Goal: Task Accomplishment & Management: Manage account settings

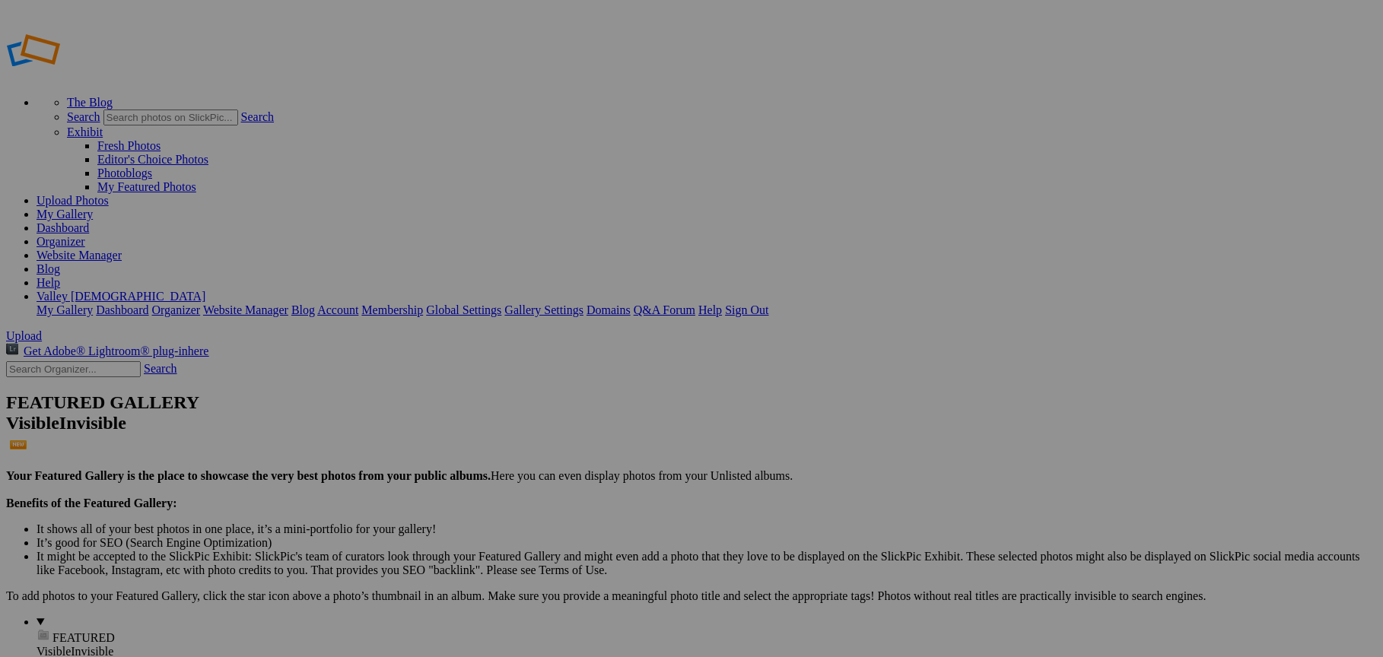
type input "[DATE]"
click at [555, 405] on span "Create" at bounding box center [539, 411] width 32 height 13
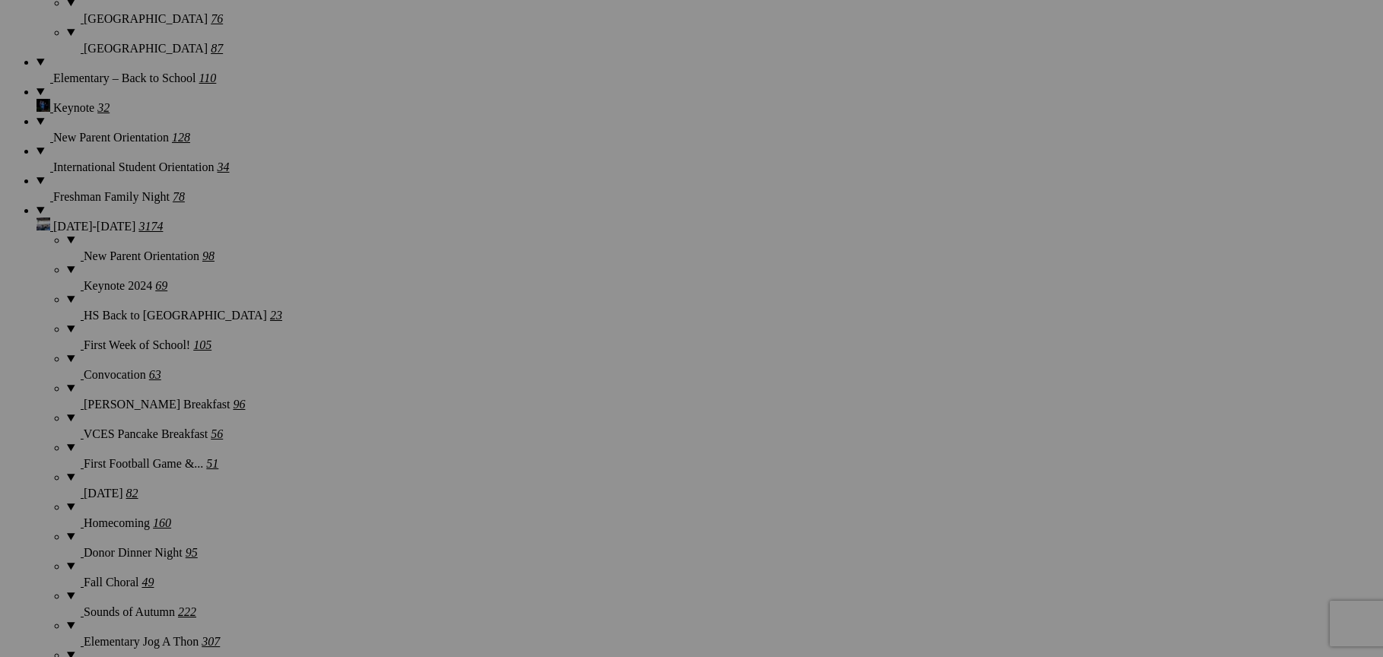
scroll to position [1417, 0]
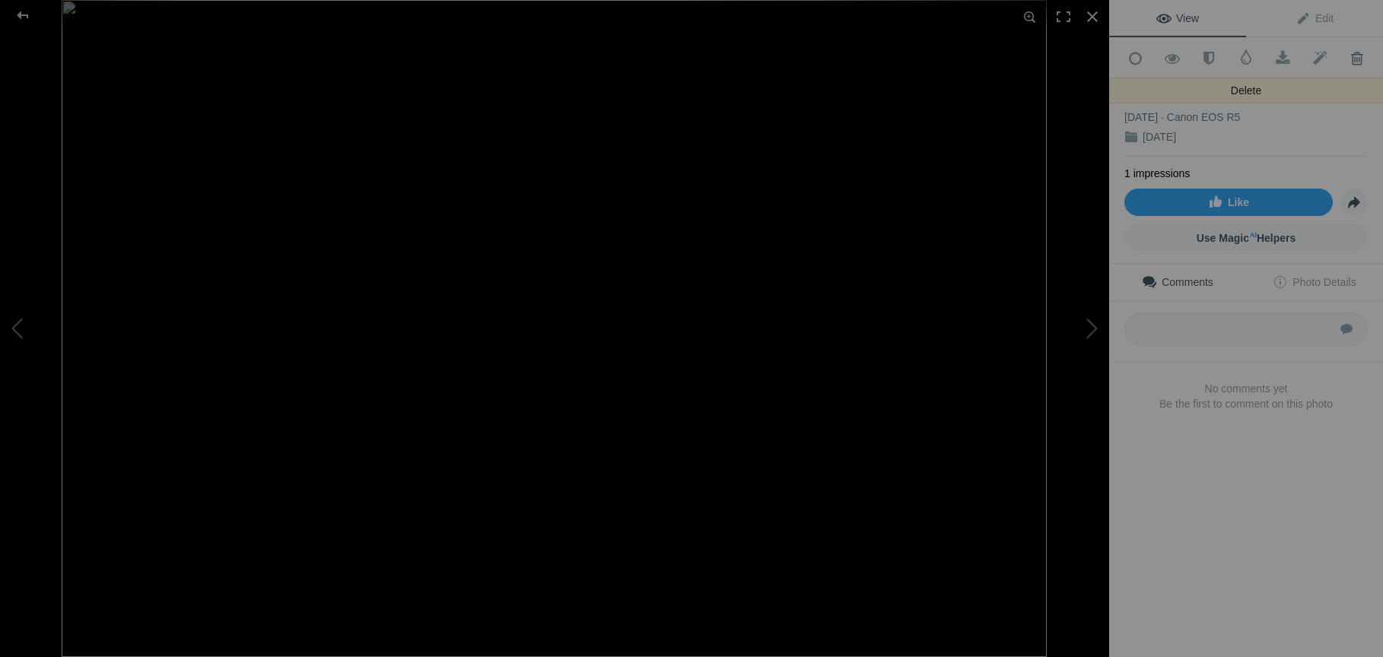
click at [1356, 54] on span at bounding box center [1356, 58] width 37 height 15
click at [1352, 59] on span at bounding box center [1356, 58] width 37 height 15
click at [29, 14] on div at bounding box center [22, 15] width 55 height 30
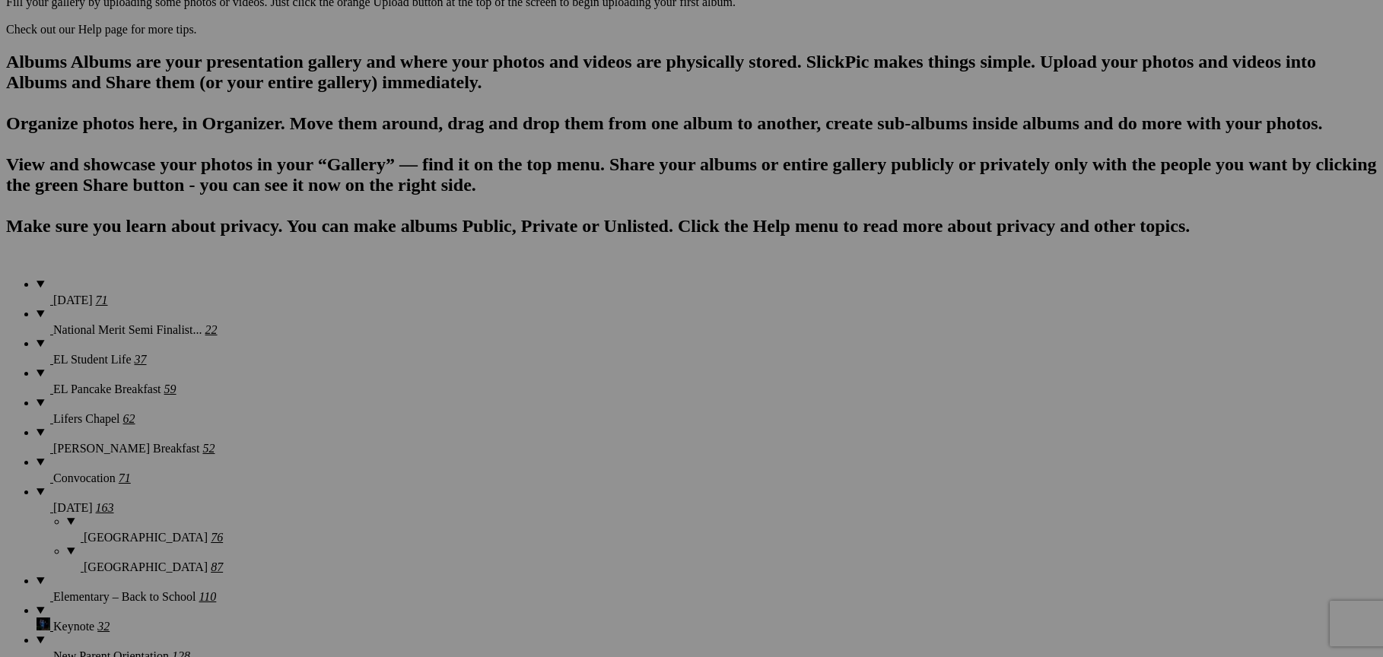
scroll to position [889, 0]
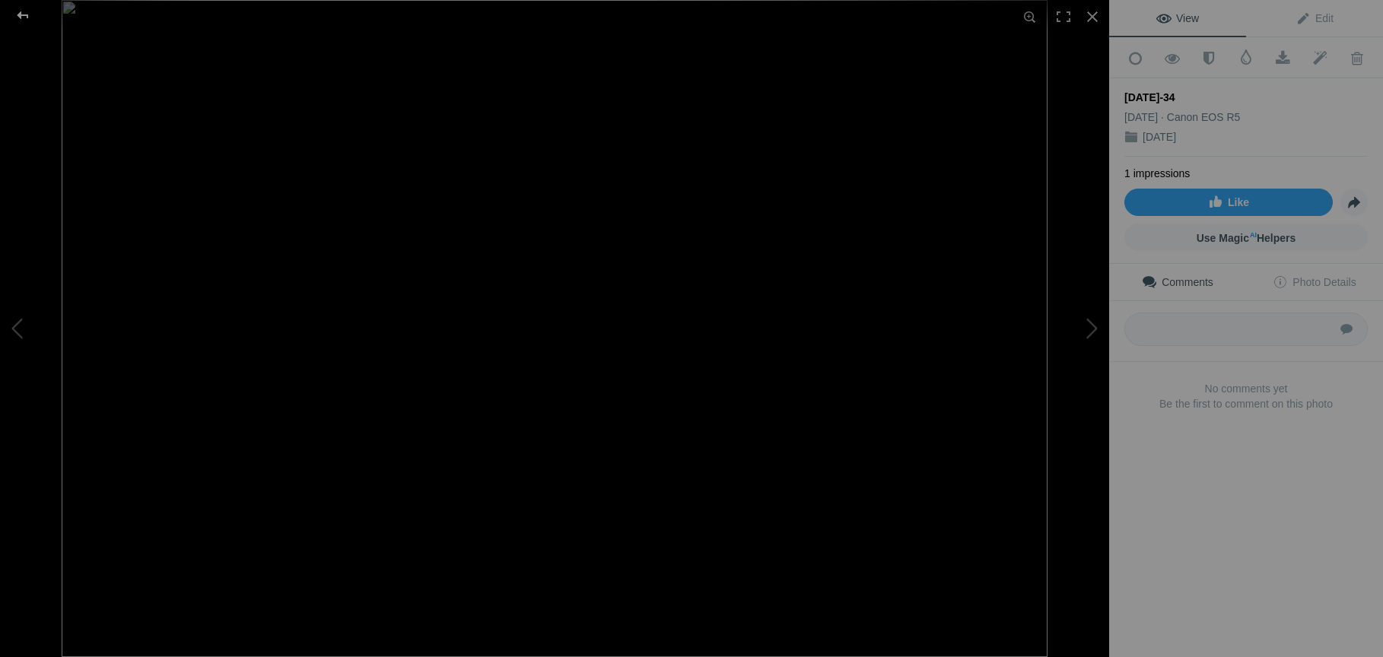
click at [23, 18] on div at bounding box center [22, 15] width 55 height 30
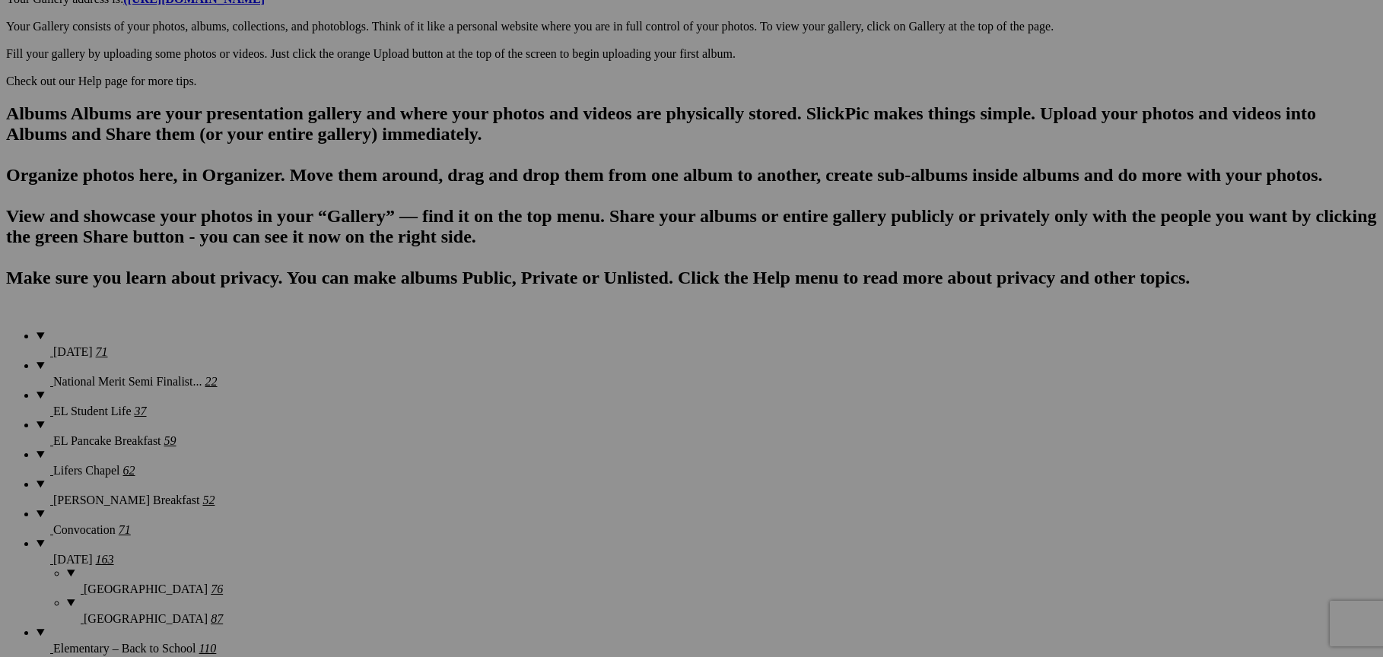
scroll to position [856, 0]
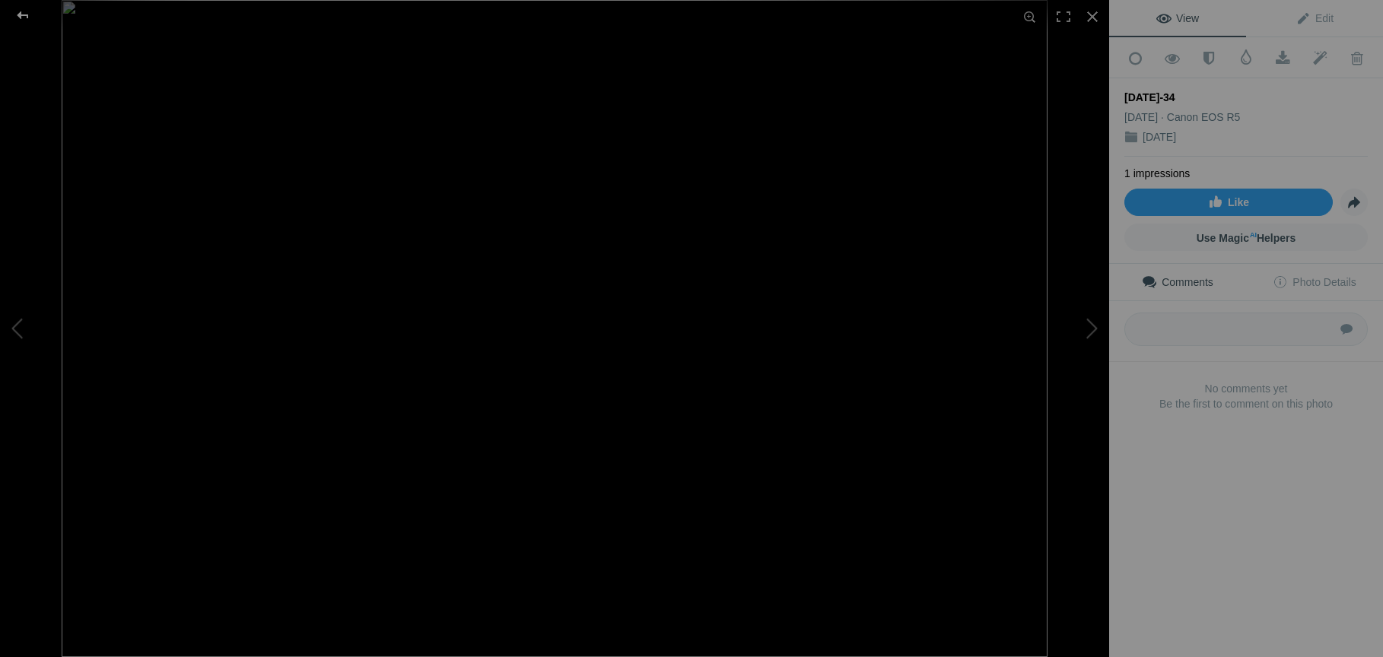
click at [24, 21] on div at bounding box center [22, 15] width 55 height 30
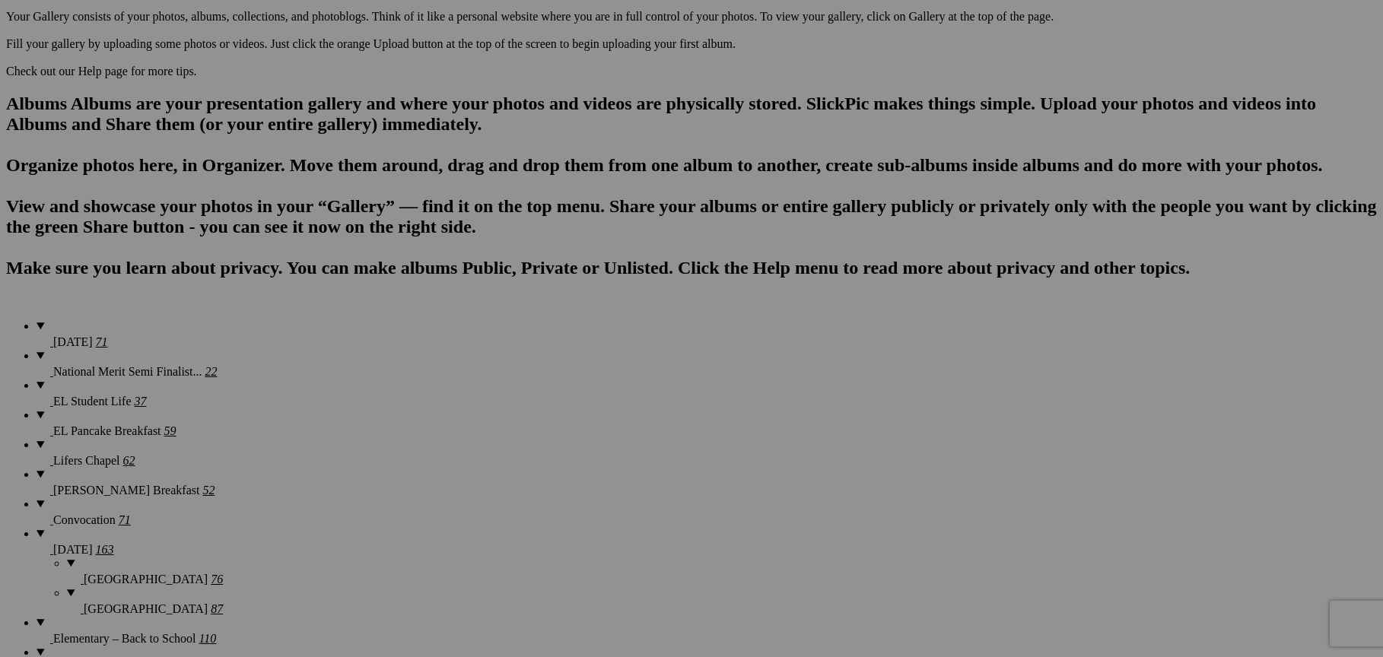
scroll to position [869, 0]
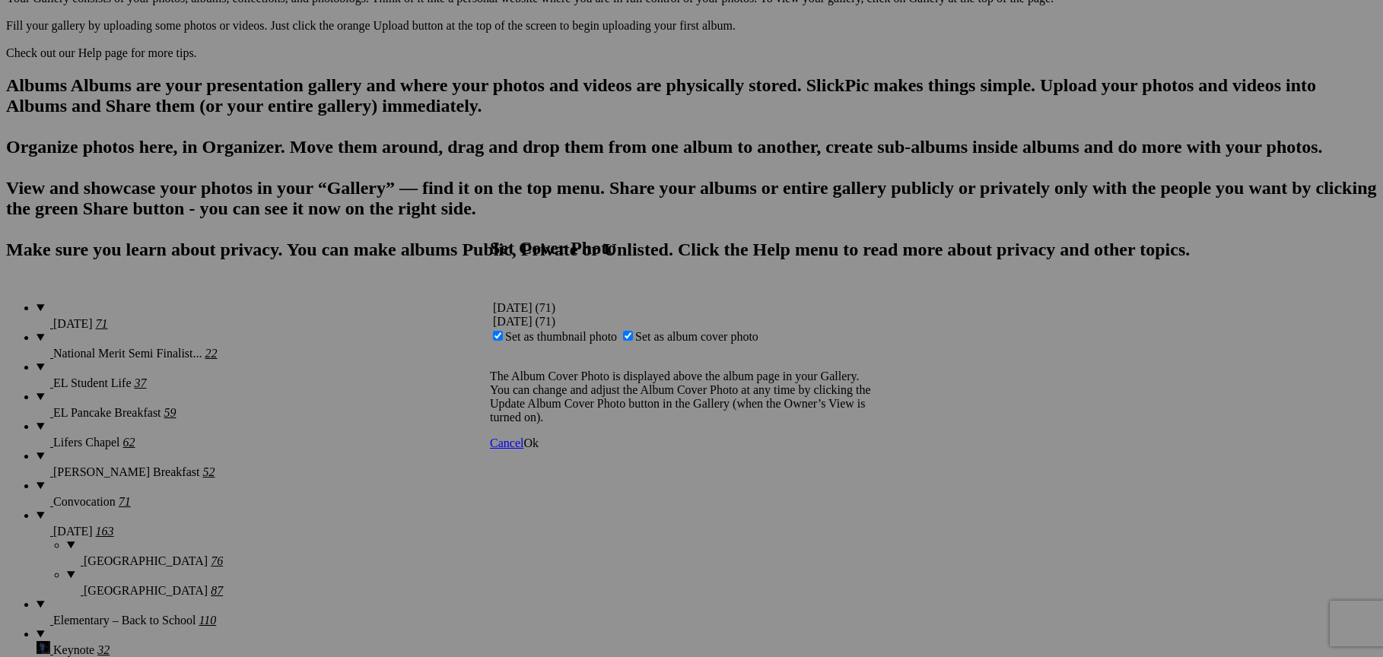
click at [617, 330] on span "Set as thumbnail photo" at bounding box center [561, 336] width 112 height 13
click at [503, 331] on input "Set as thumbnail photo" at bounding box center [498, 336] width 10 height 10
checkbox input "false"
click at [539, 450] on span "Ok" at bounding box center [530, 443] width 15 height 13
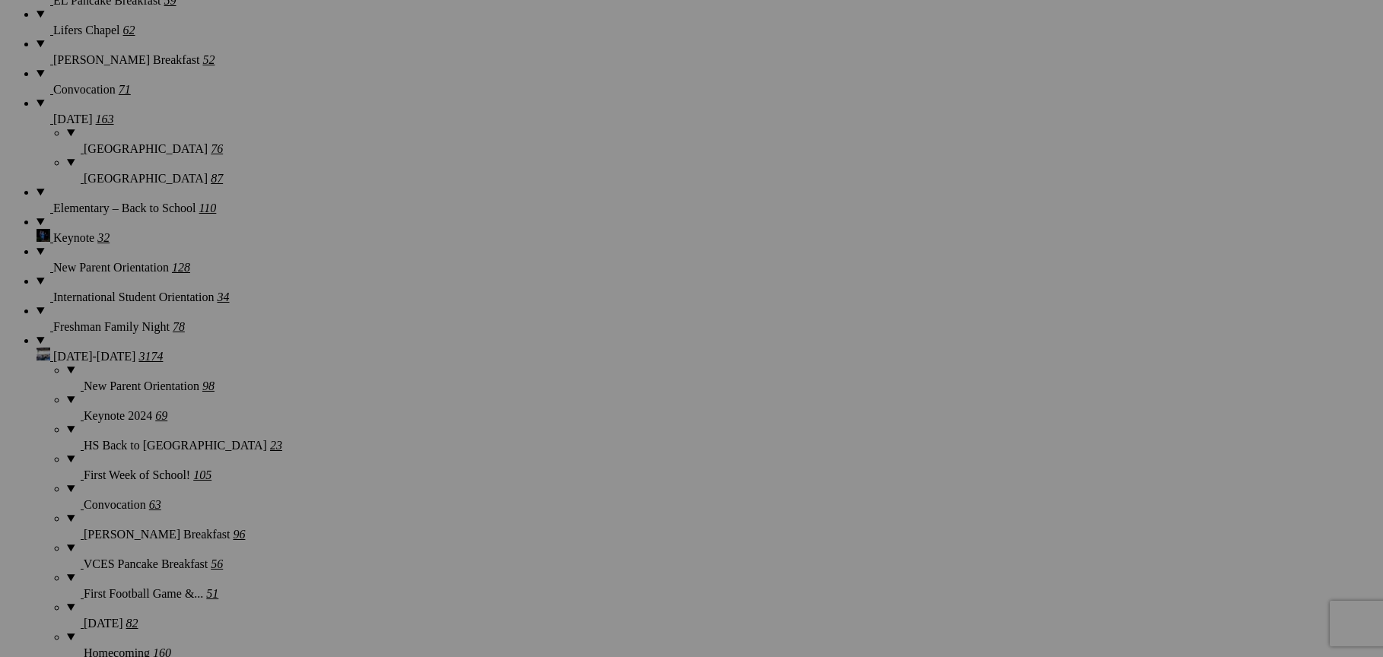
scroll to position [1283, 0]
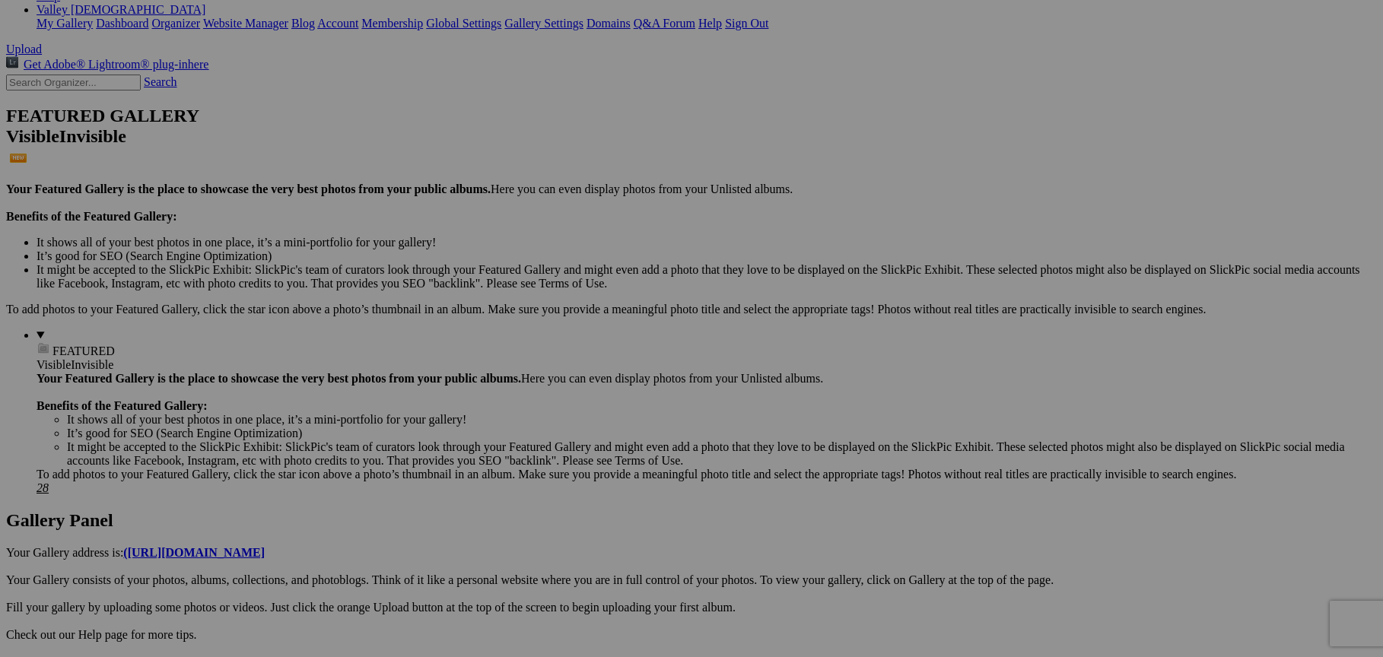
scroll to position [262, 0]
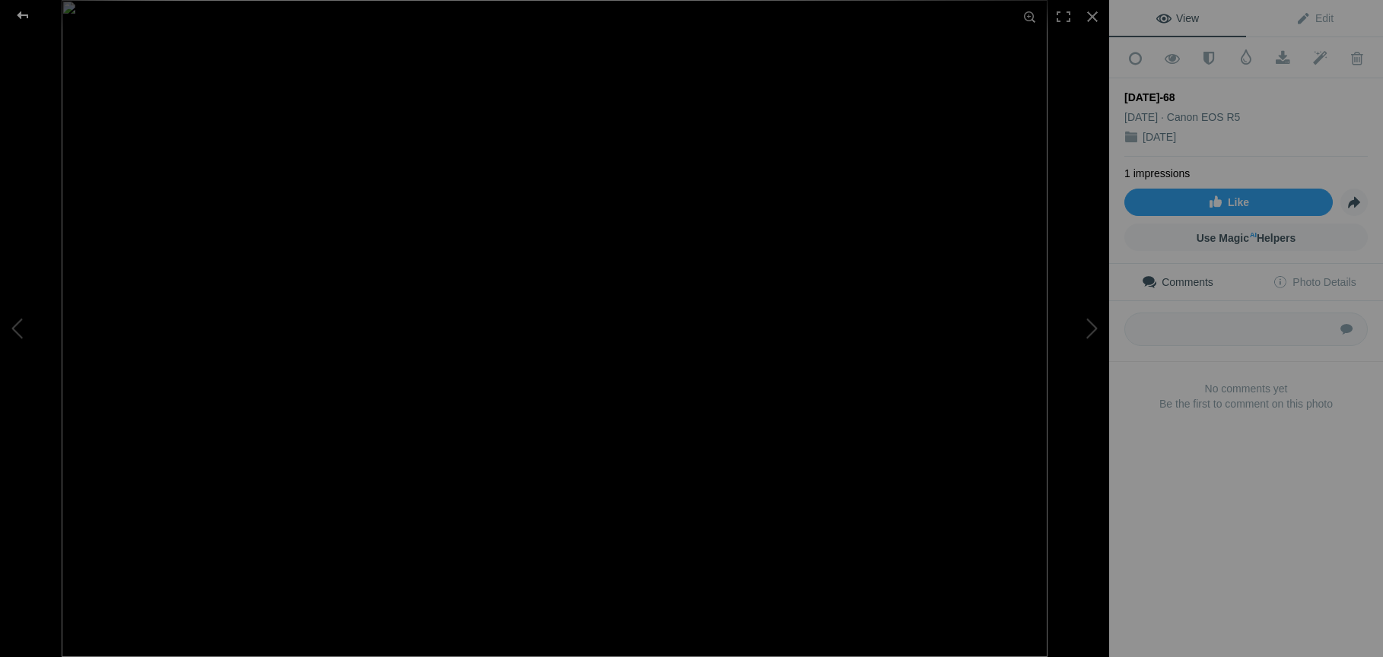
click at [20, 14] on div at bounding box center [22, 15] width 55 height 30
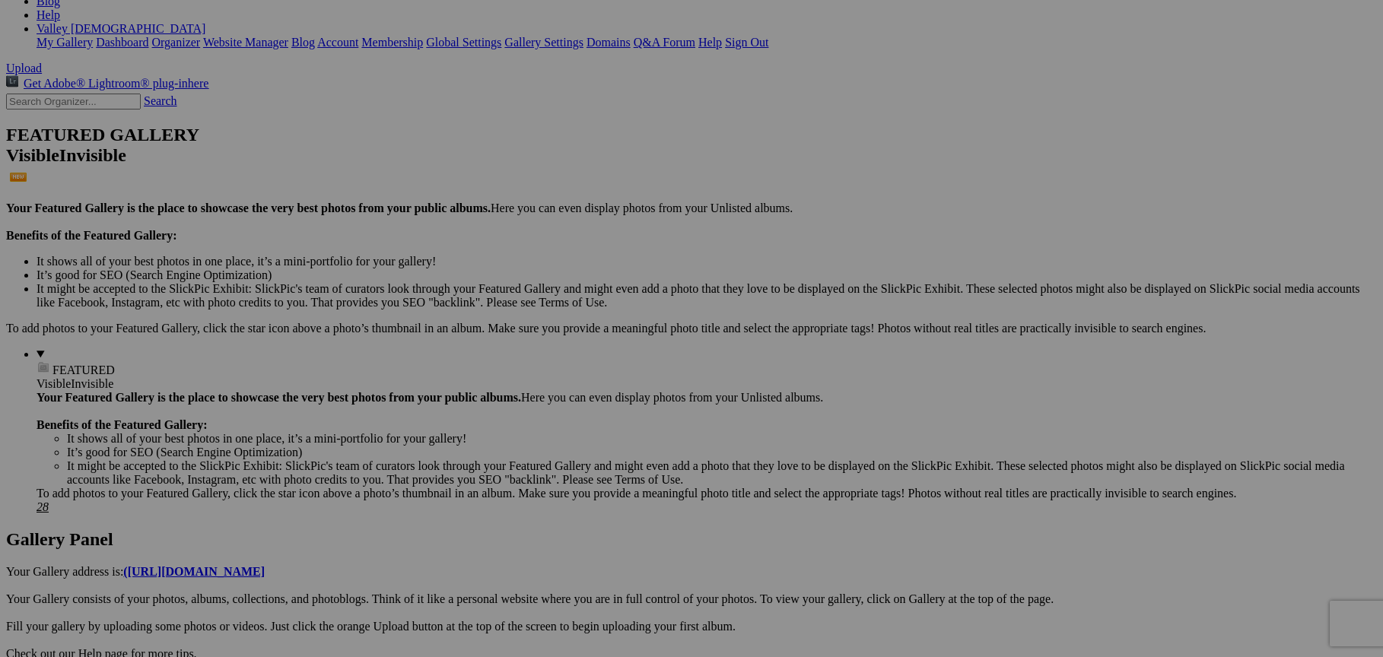
scroll to position [269, 0]
drag, startPoint x: 577, startPoint y: 240, endPoint x: 577, endPoint y: 218, distance: 22.8
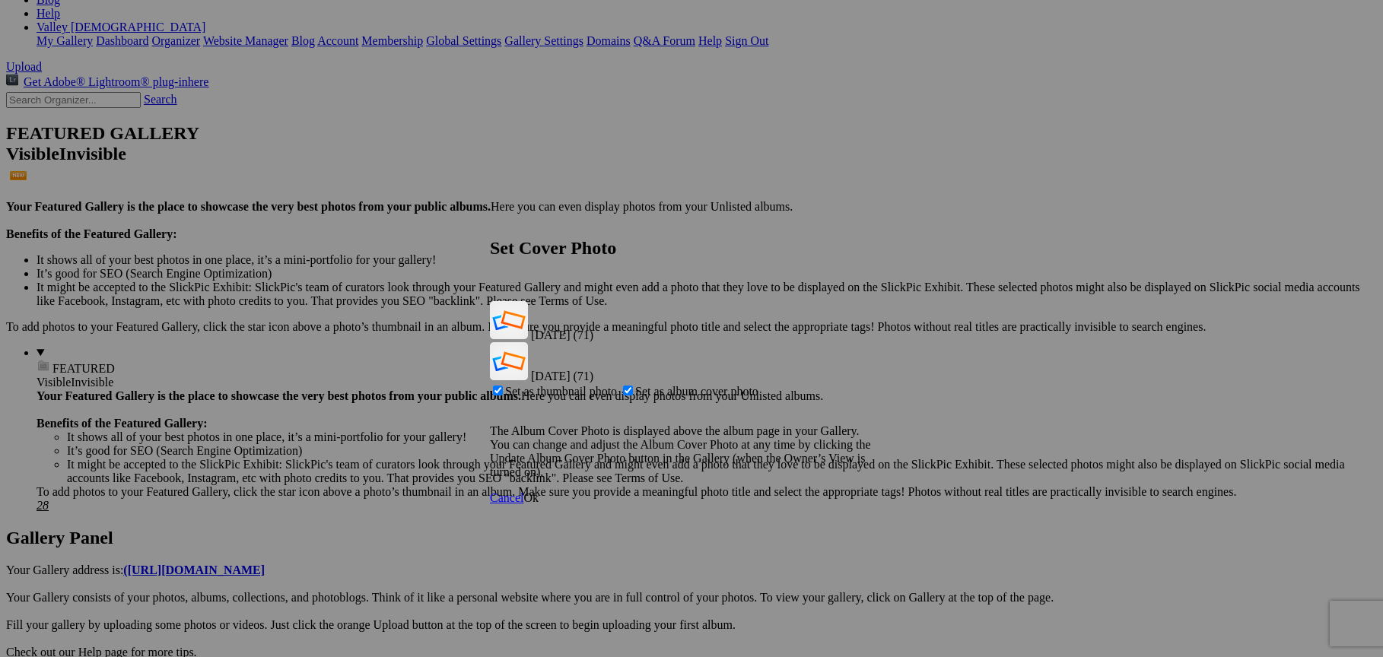
click at [679, 385] on span "Set as album cover photo" at bounding box center [696, 391] width 123 height 13
click at [633, 386] on input "Set as album cover photo" at bounding box center [628, 391] width 10 height 10
checkbox input "false"
click at [539, 492] on span "Ok" at bounding box center [530, 498] width 15 height 13
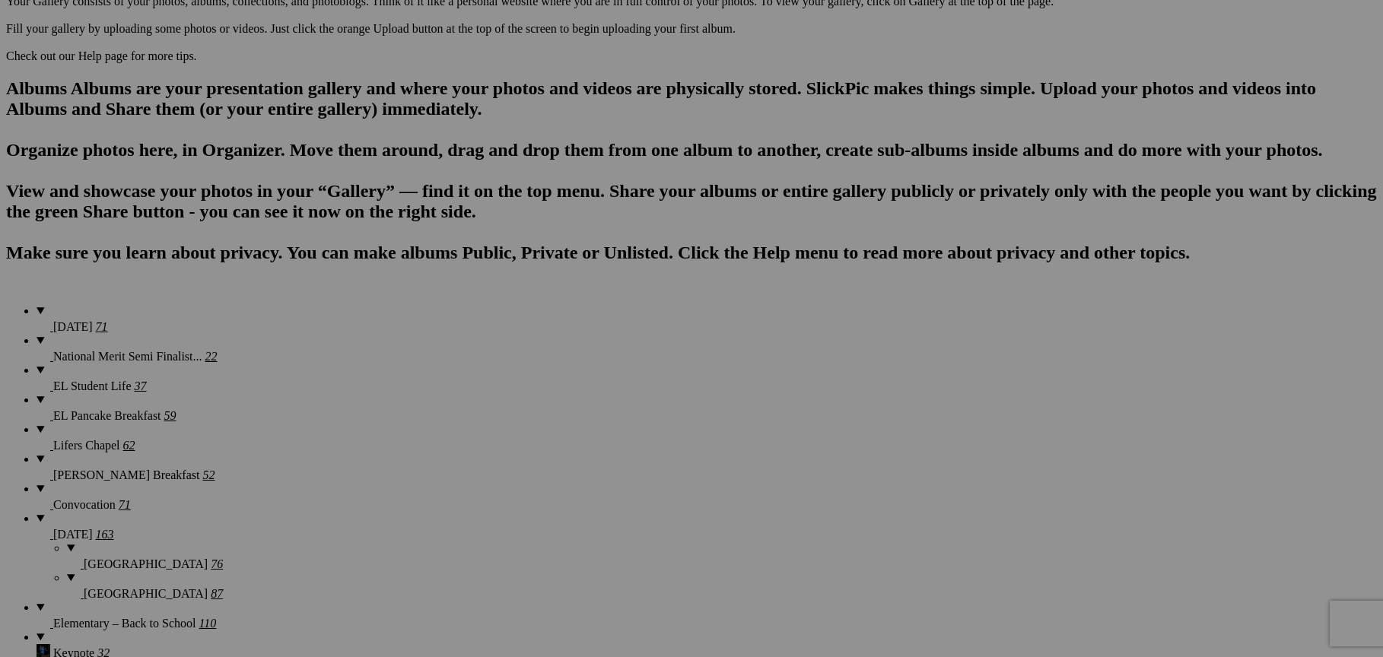
scroll to position [888, 0]
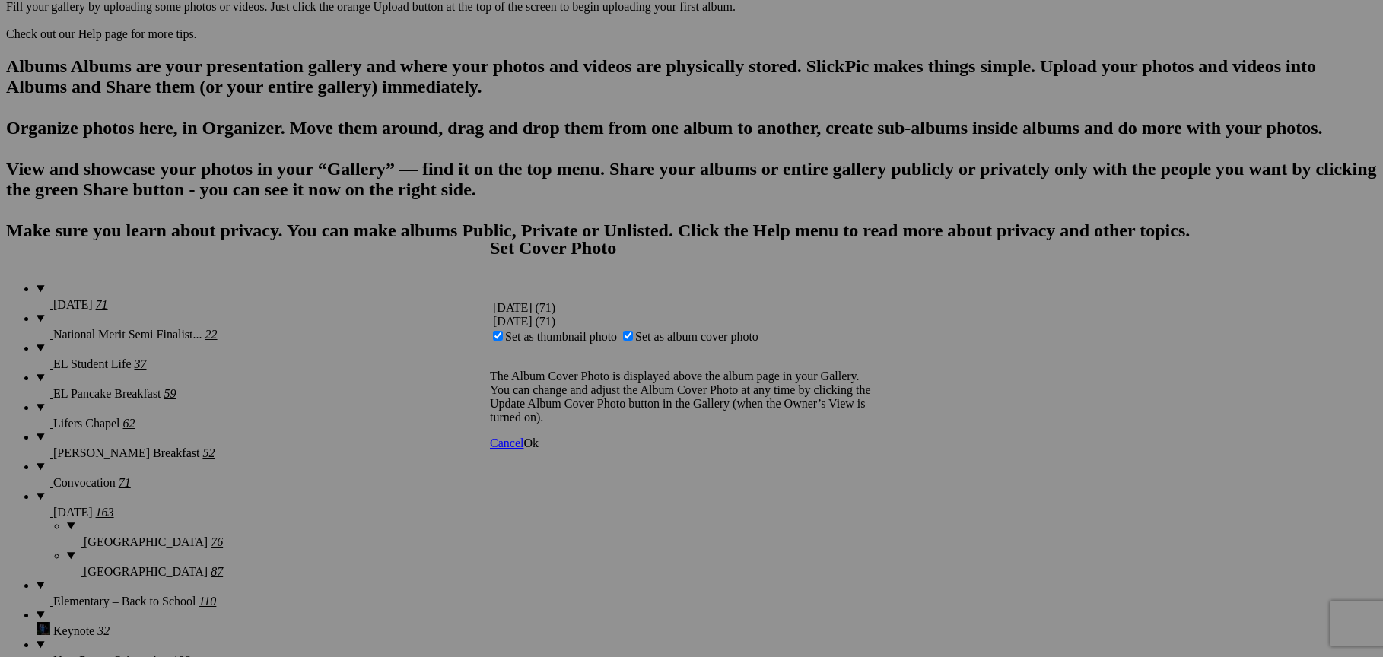
click at [617, 330] on span "Set as thumbnail photo" at bounding box center [561, 336] width 112 height 13
click at [503, 331] on input "Set as thumbnail photo" at bounding box center [498, 336] width 10 height 10
checkbox input "false"
click at [539, 450] on link "Ok" at bounding box center [530, 443] width 15 height 13
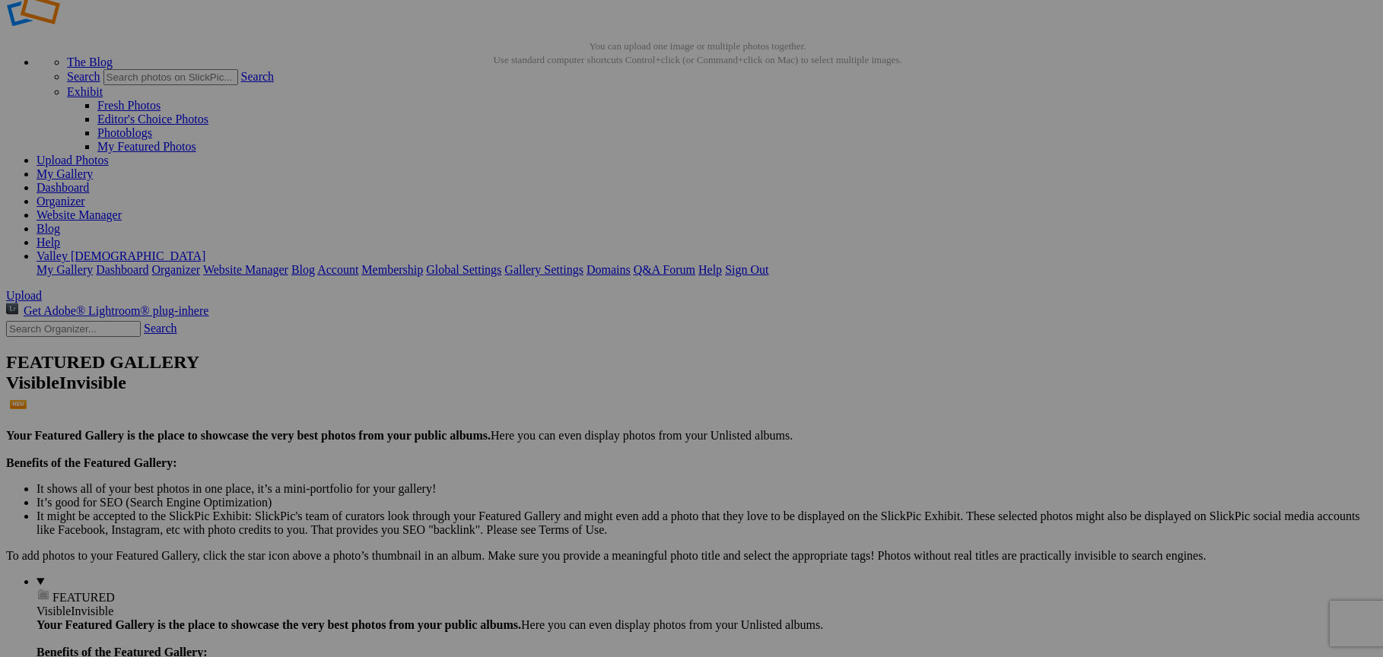
scroll to position [0, 0]
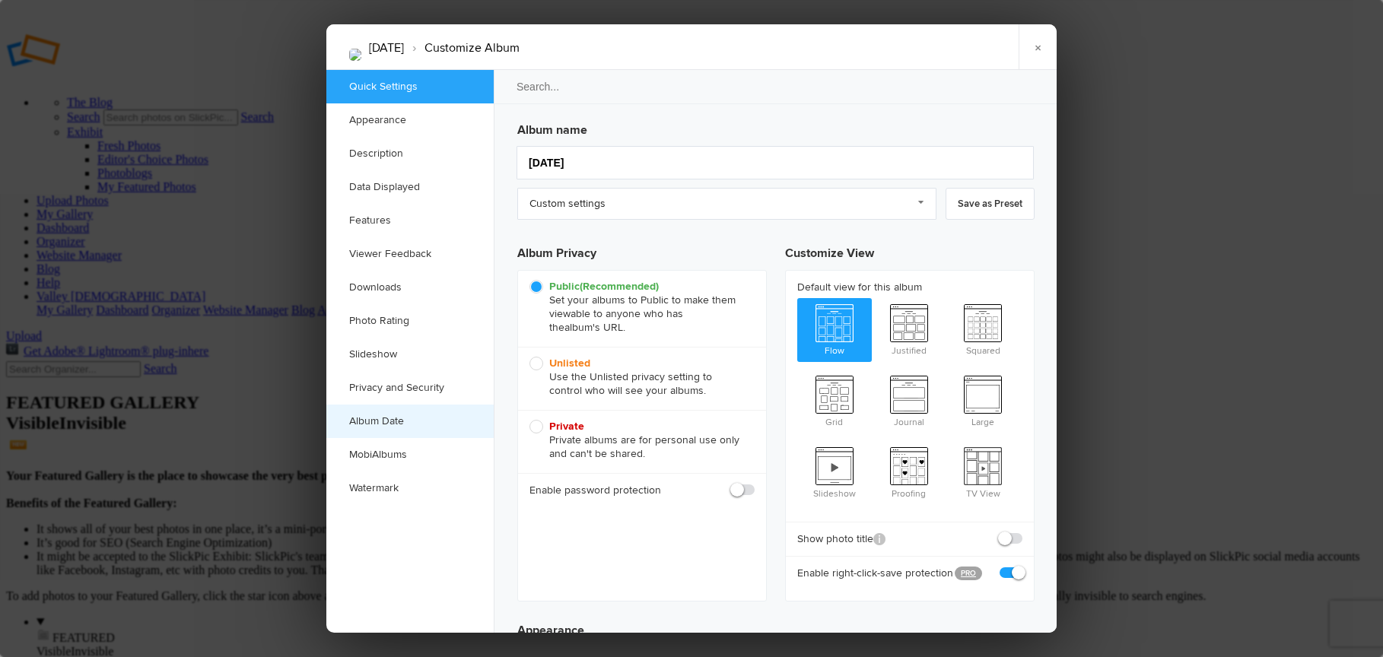
click at [404, 423] on link "Album Date" at bounding box center [409, 421] width 167 height 33
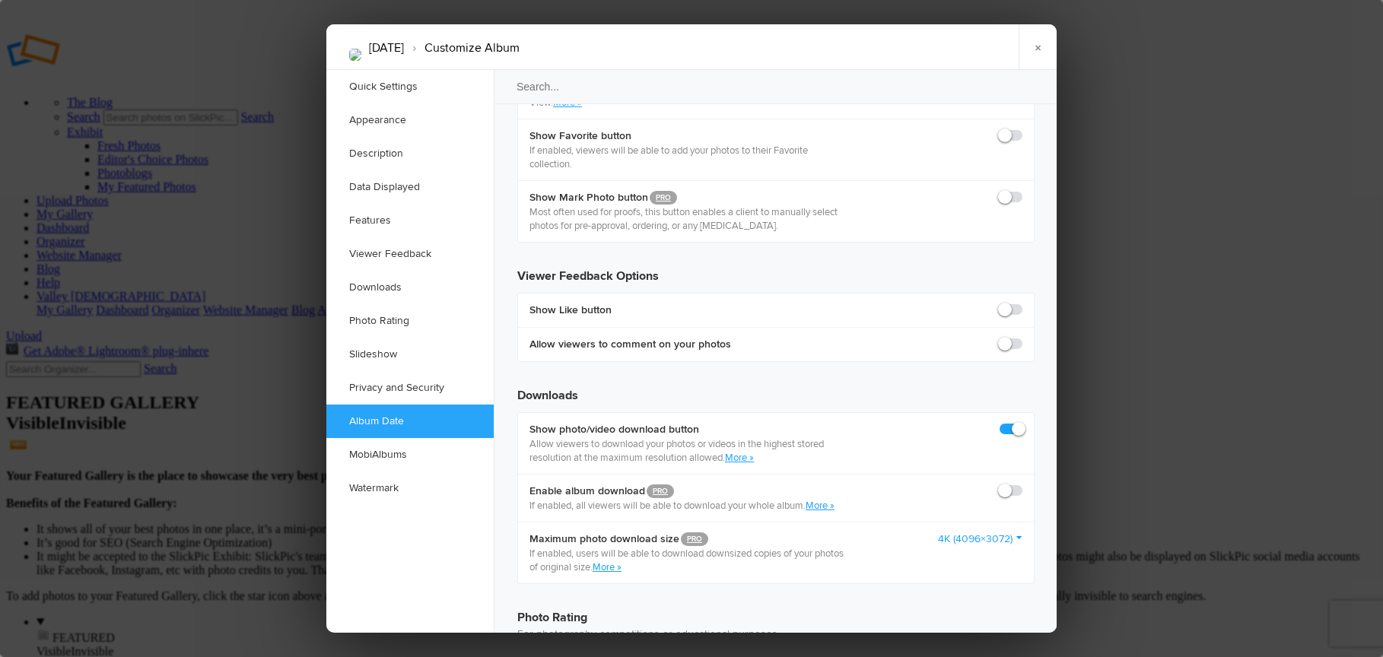
scroll to position [3208, 0]
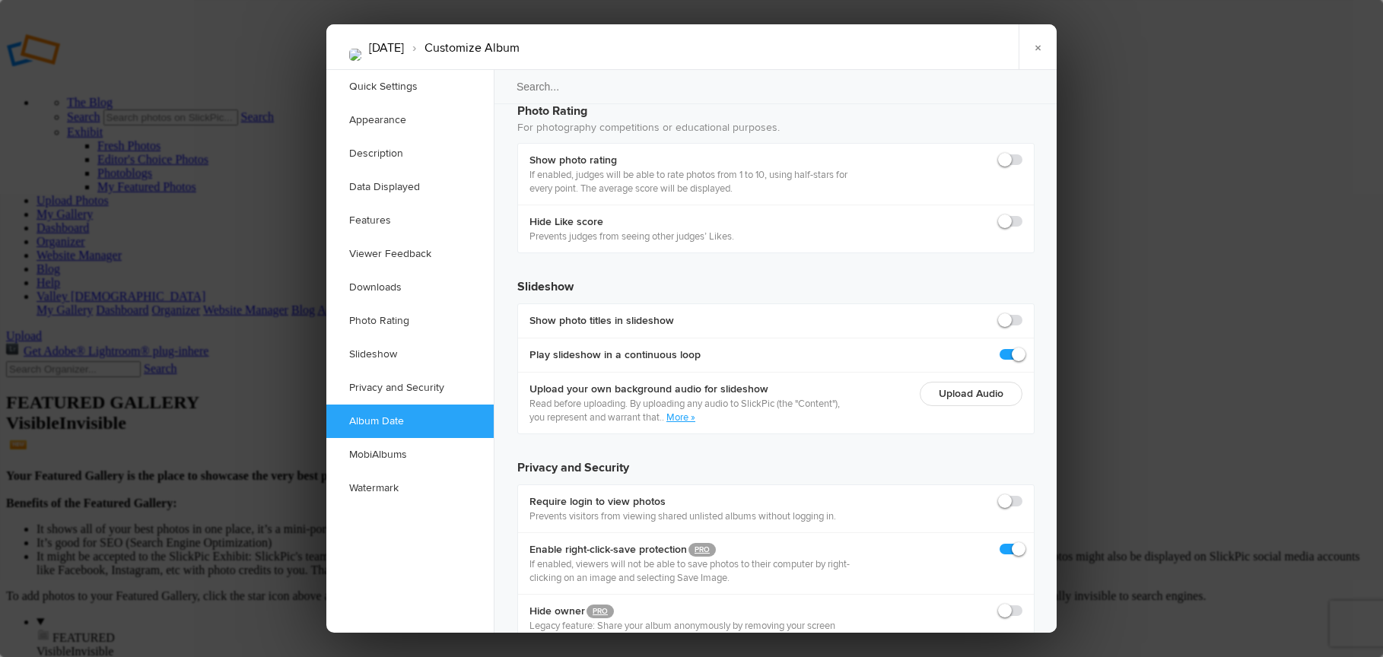
type input "2025-09-20 09:00 AM"
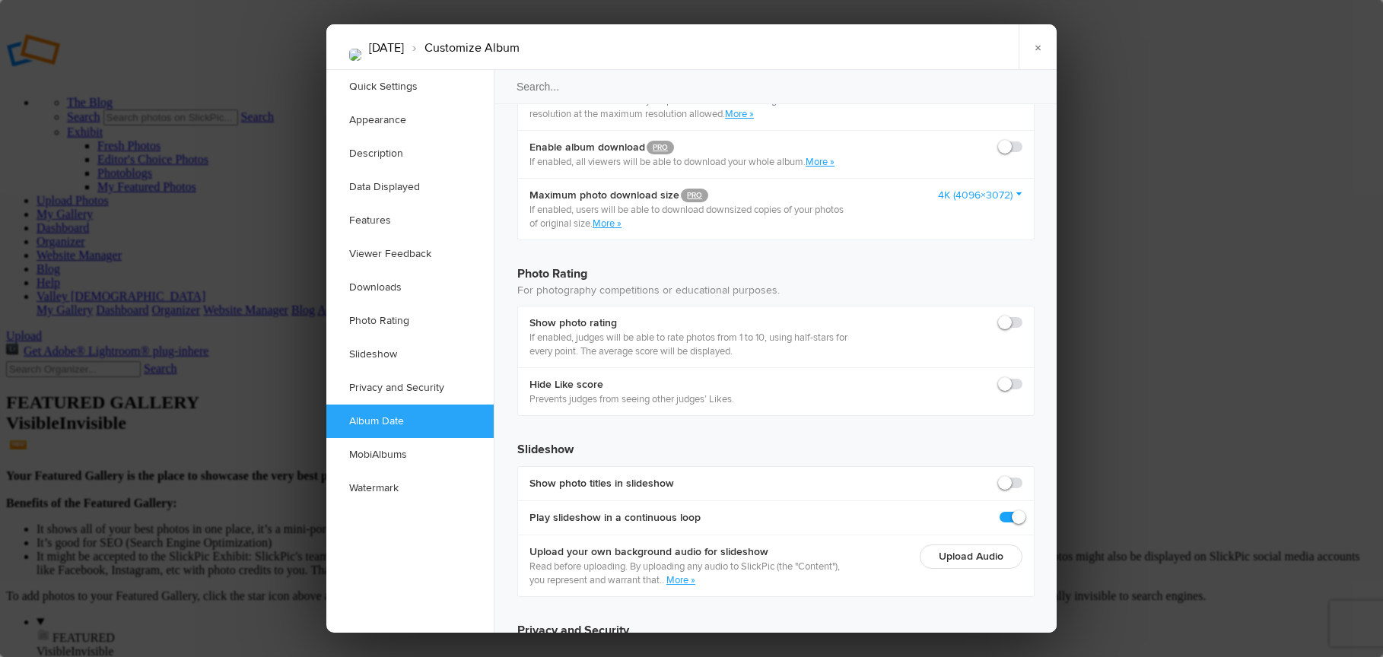
scroll to position [3052, 0]
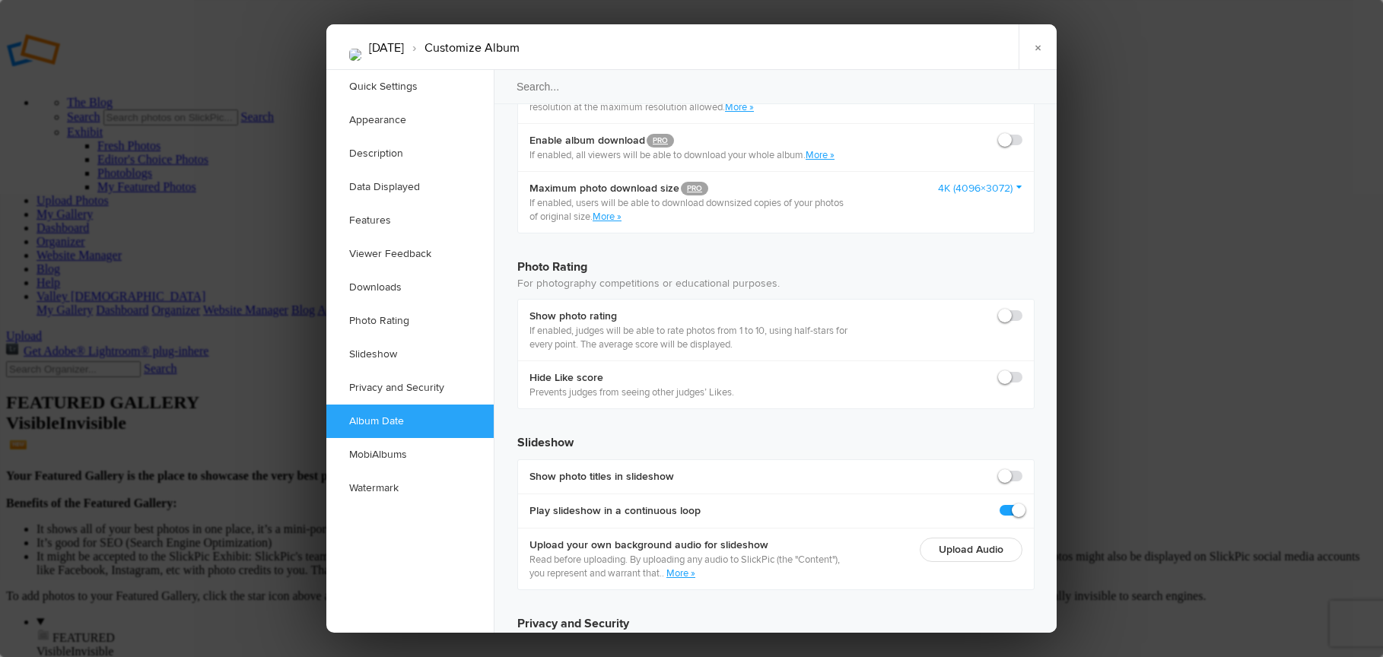
click at [1027, 56] on link "×" at bounding box center [1038, 47] width 38 height 46
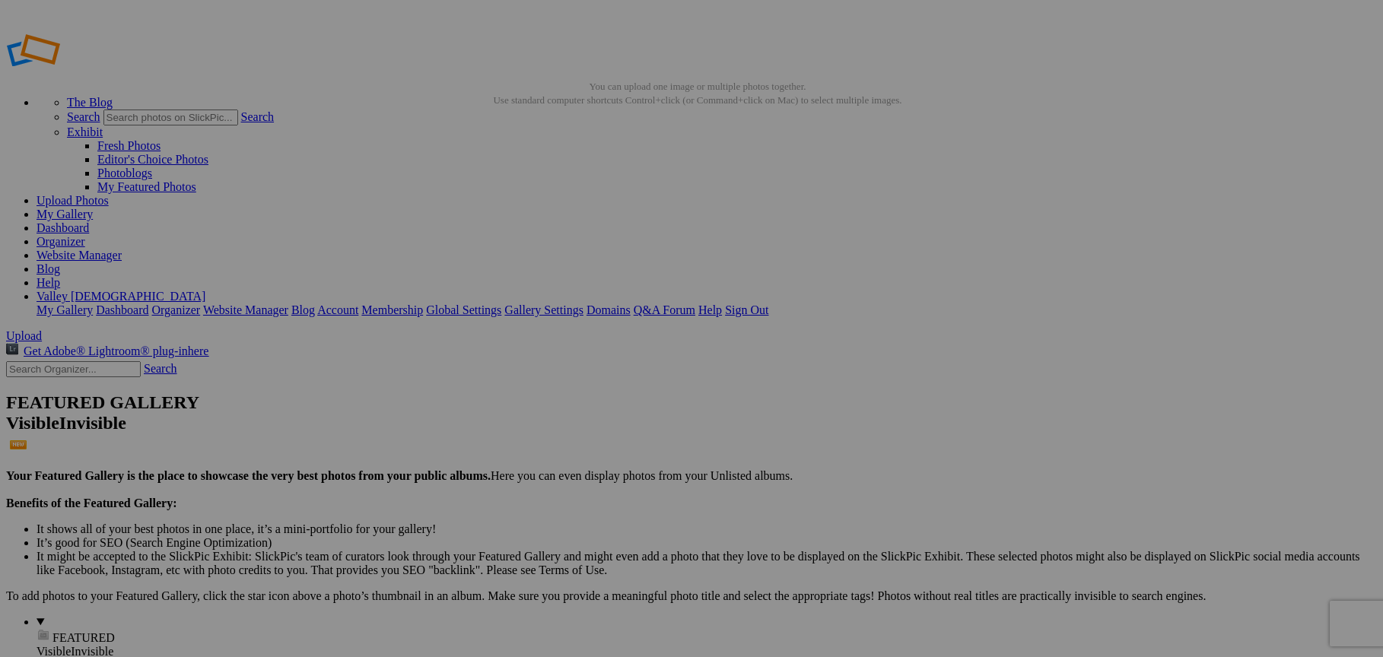
type input "See You At The Cross"
click at [555, 405] on span "Create" at bounding box center [539, 411] width 32 height 13
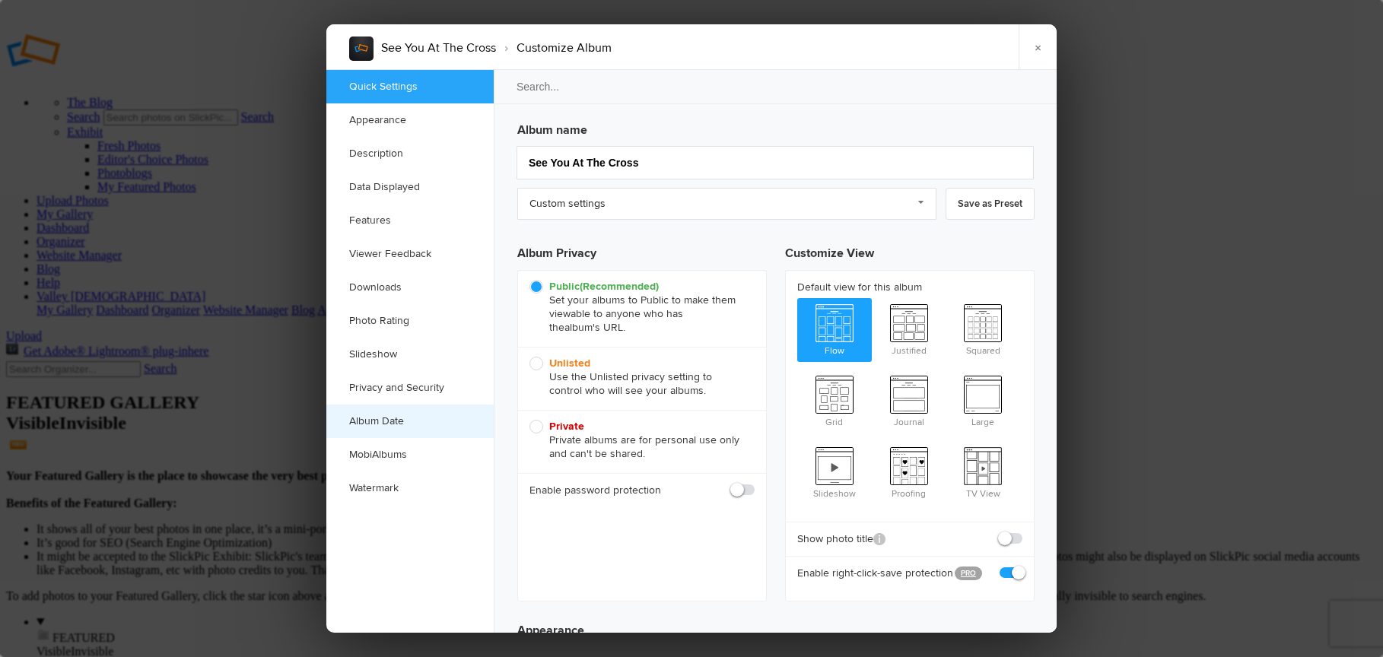
click at [400, 418] on link "Album Date" at bounding box center [409, 421] width 167 height 33
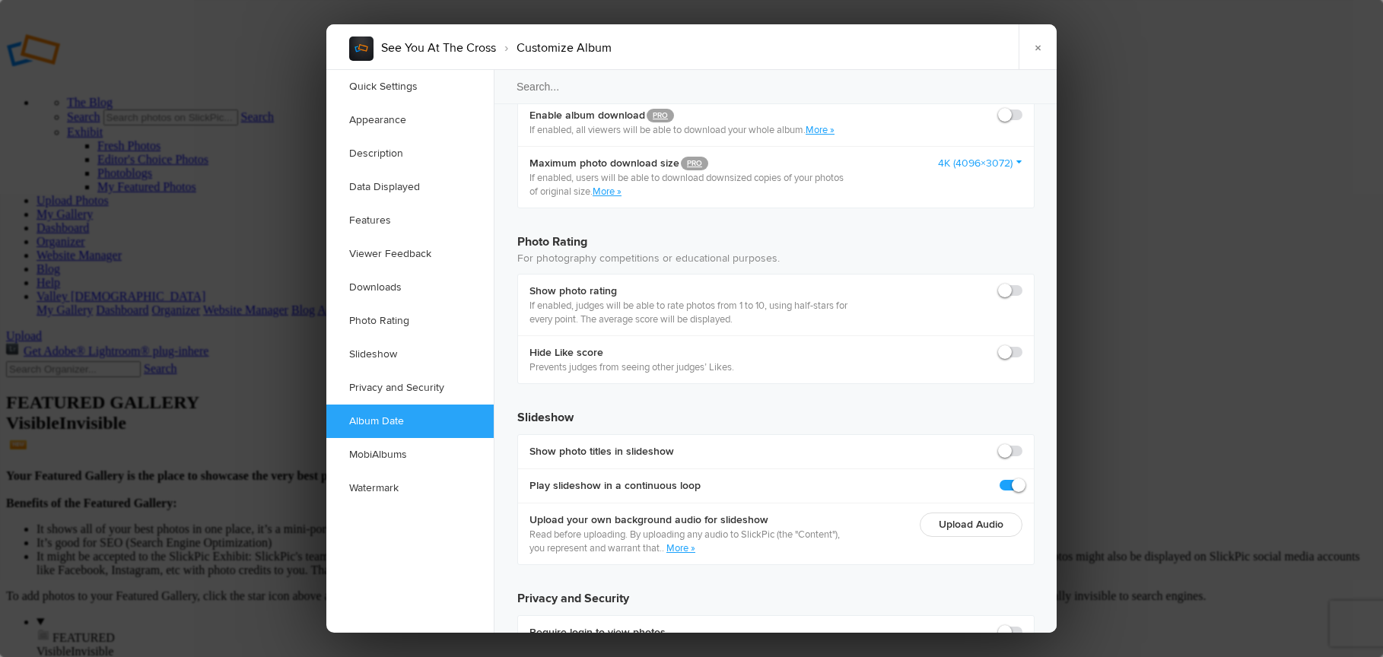
scroll to position [3208, 0]
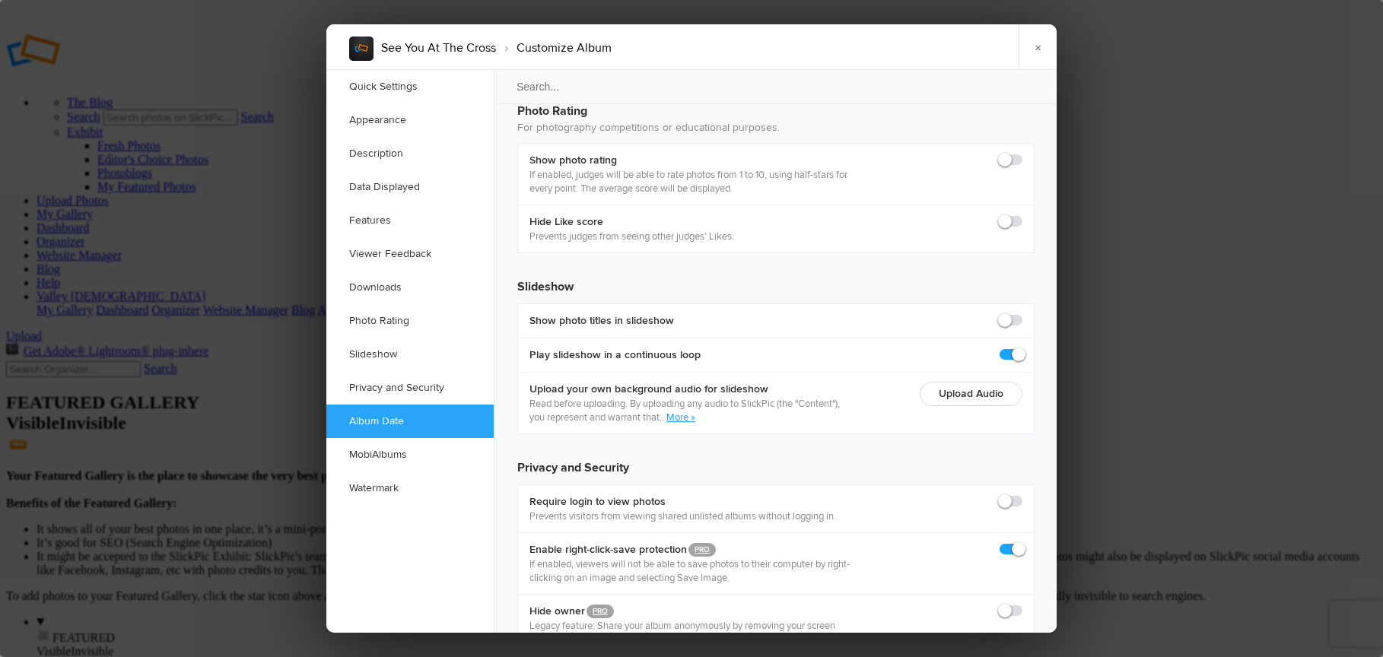
type input "[DATE] 09:00 AM"
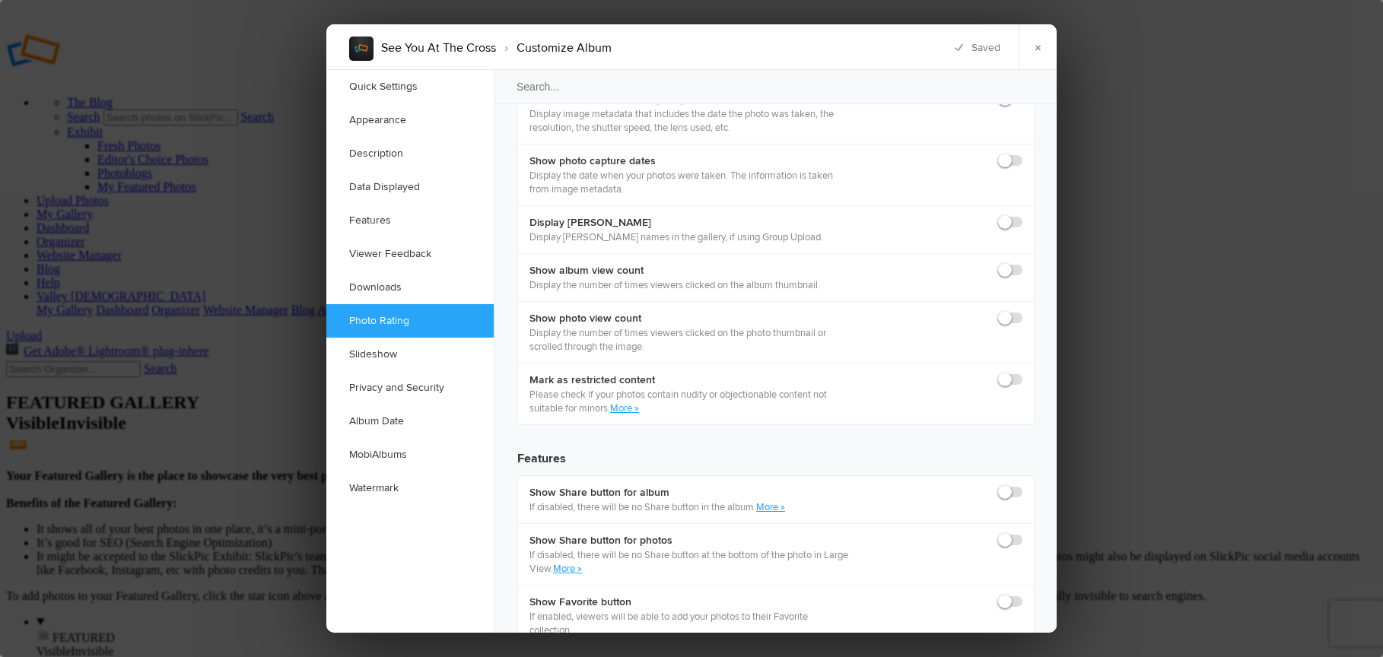
scroll to position [2222, 0]
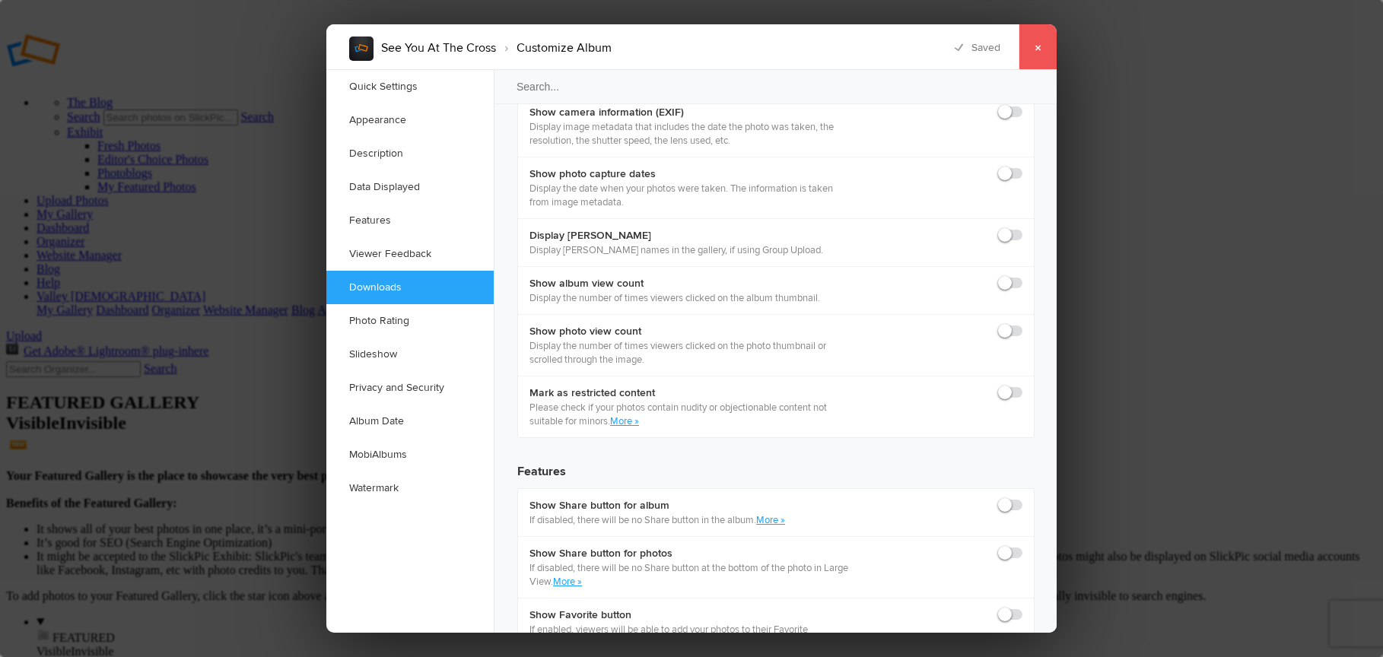
click at [1042, 51] on link "×" at bounding box center [1038, 47] width 38 height 46
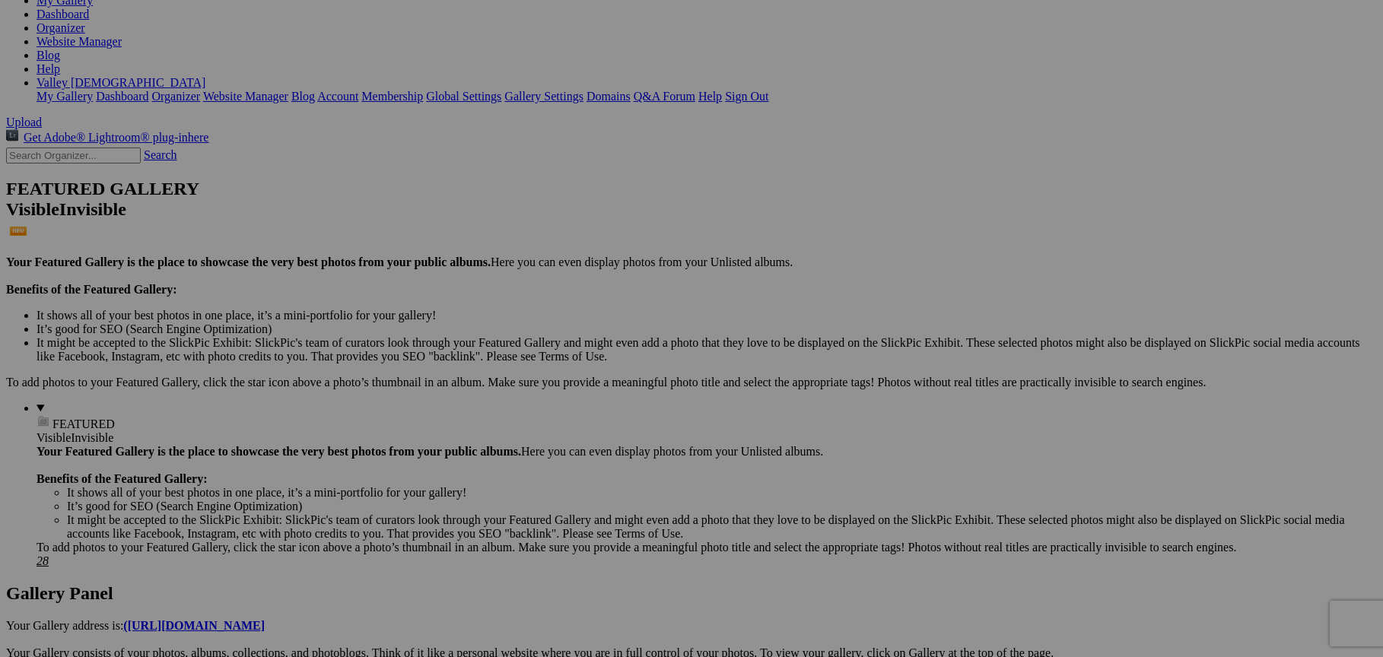
scroll to position [209, 0]
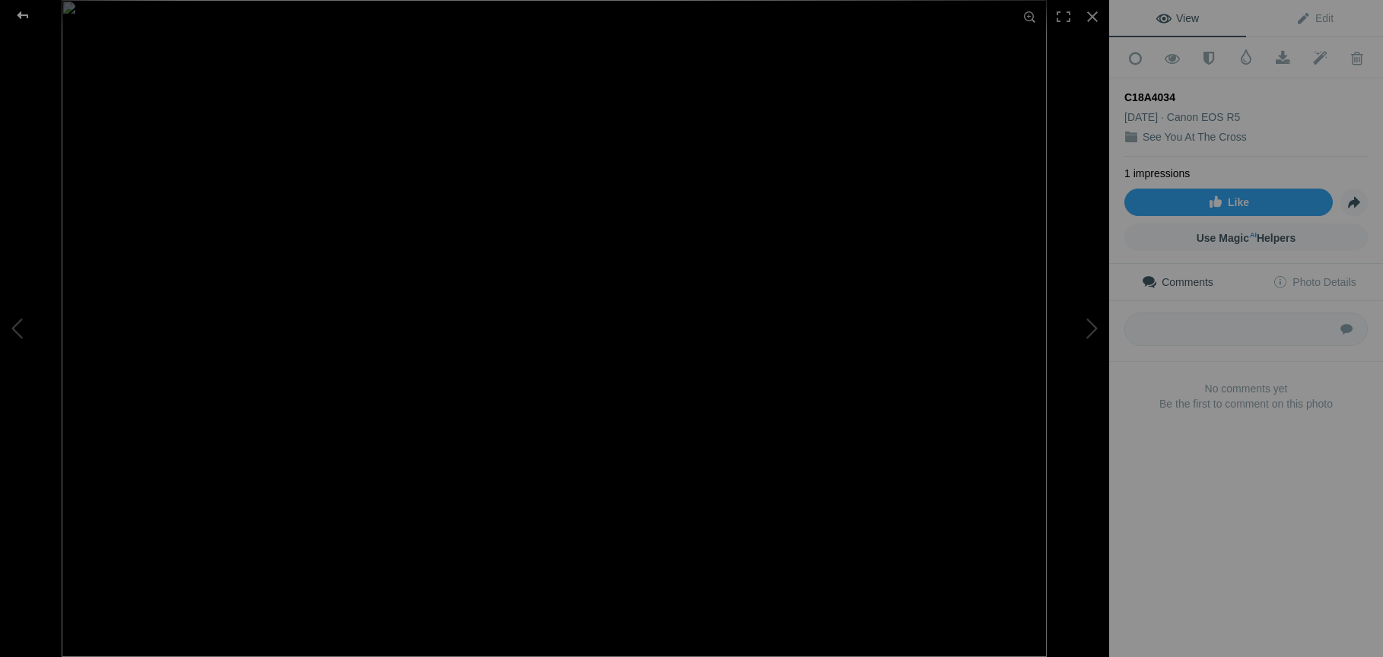
click at [28, 12] on div at bounding box center [22, 15] width 55 height 30
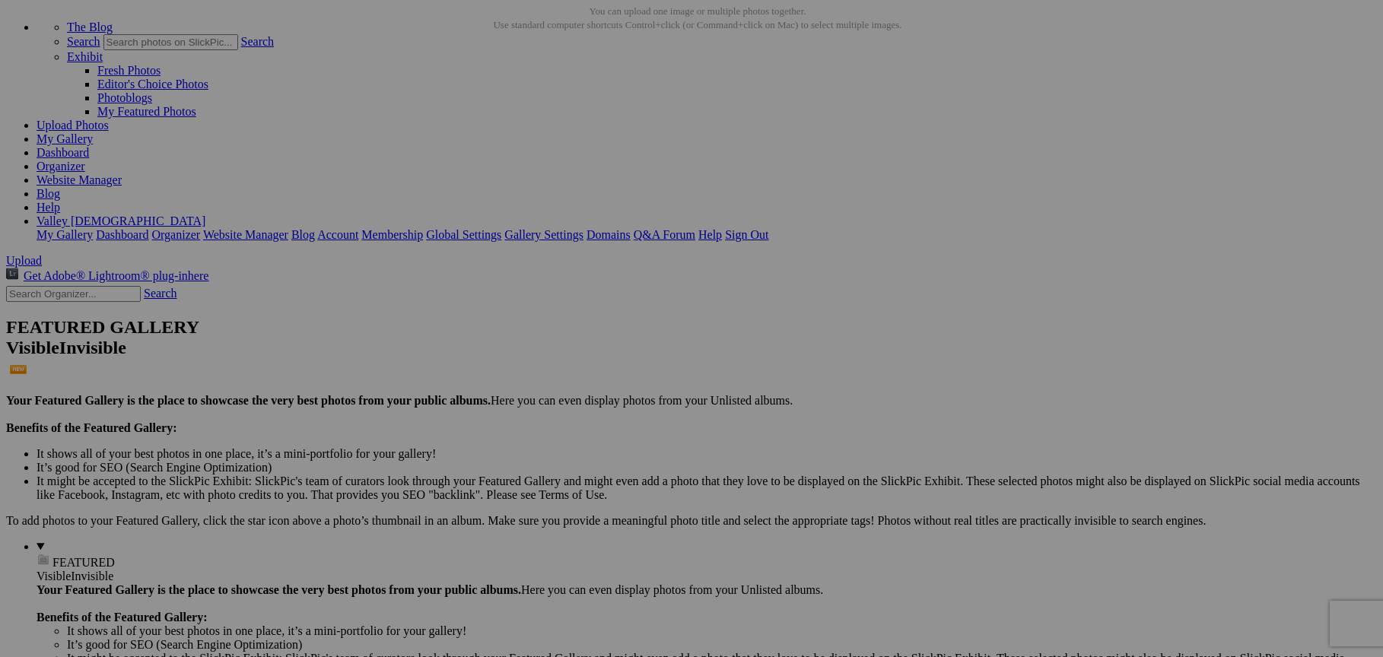
scroll to position [0, 0]
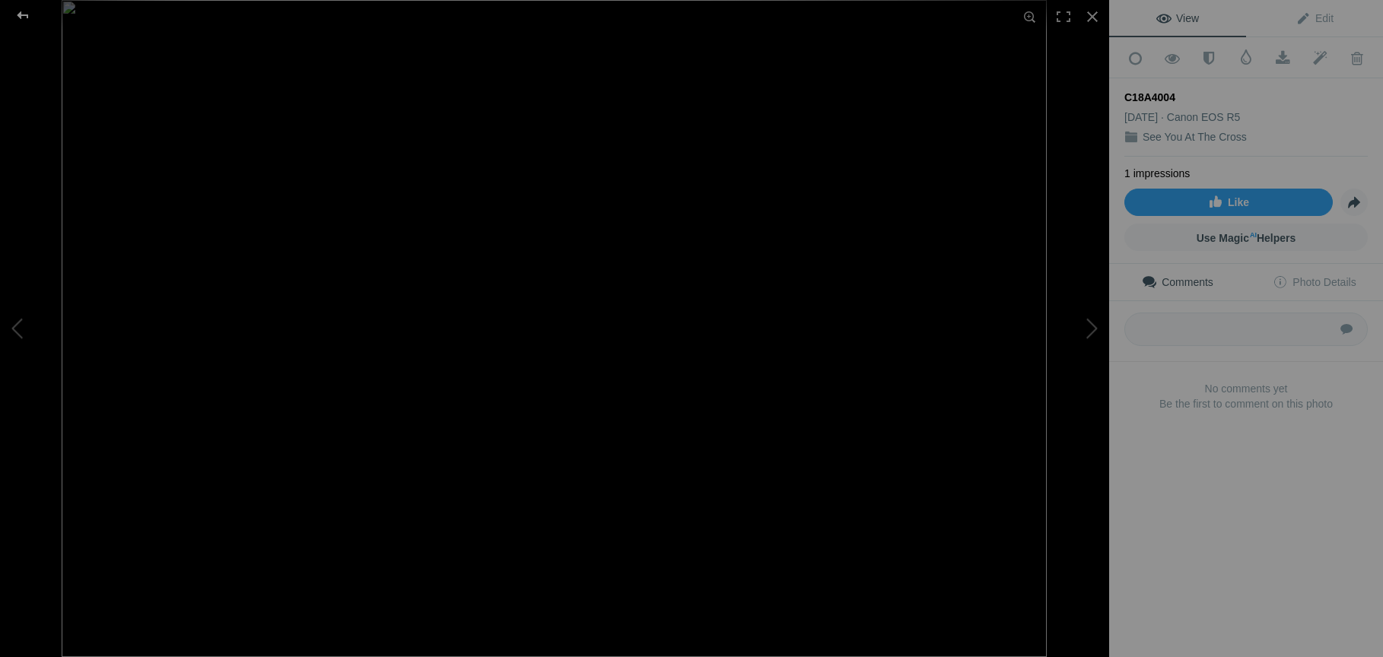
click at [19, 11] on div at bounding box center [22, 15] width 55 height 30
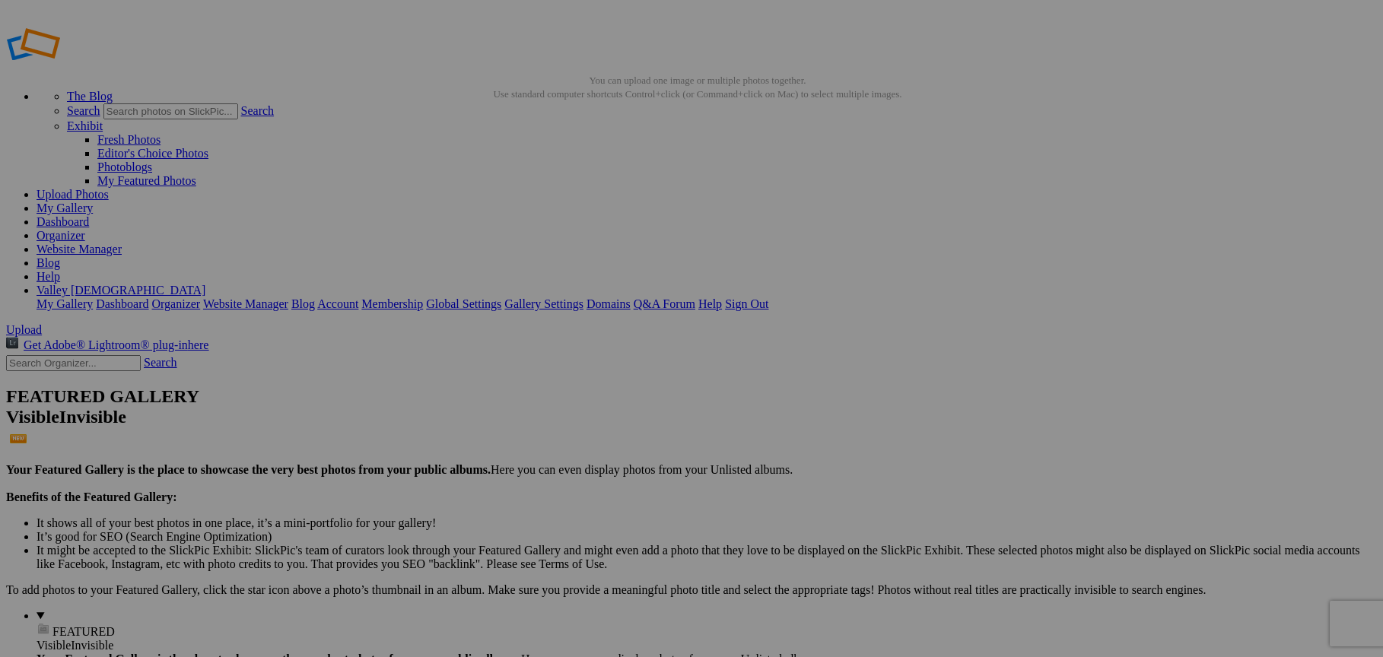
scroll to position [8, 0]
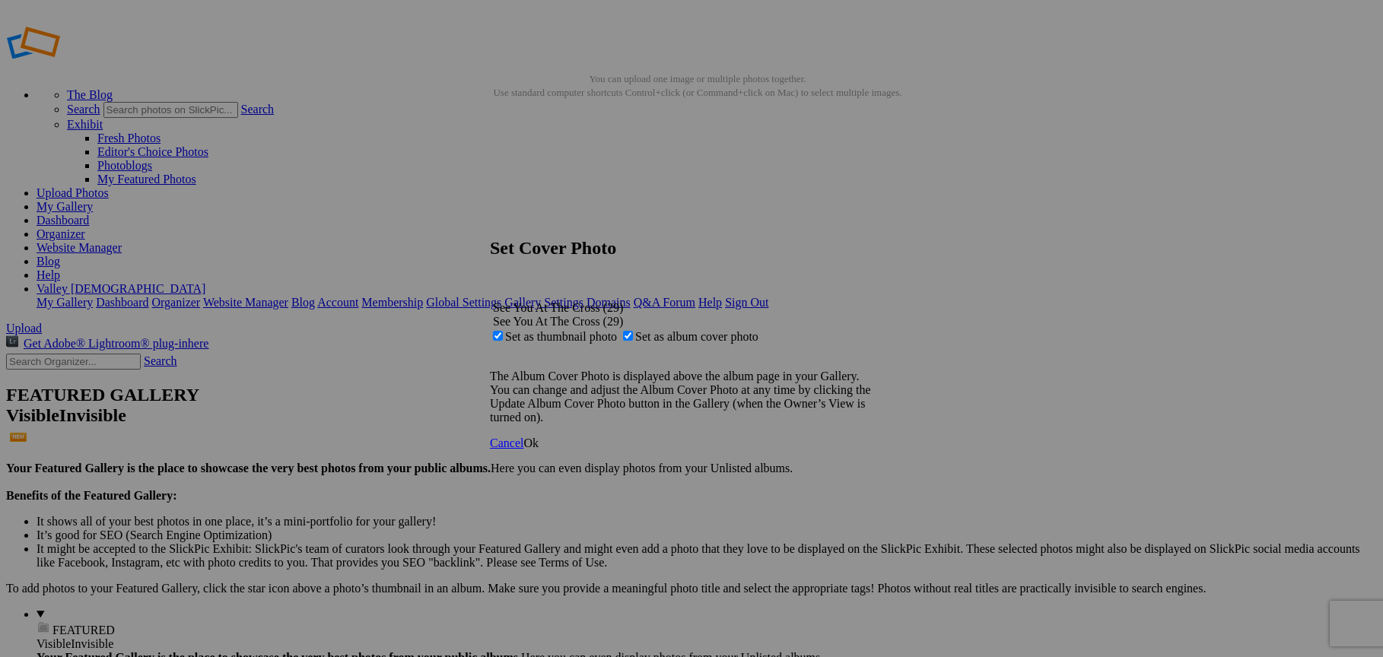
drag, startPoint x: 835, startPoint y: 447, endPoint x: 826, endPoint y: 444, distance: 9.9
click at [523, 447] on span "Cancel" at bounding box center [506, 443] width 33 height 13
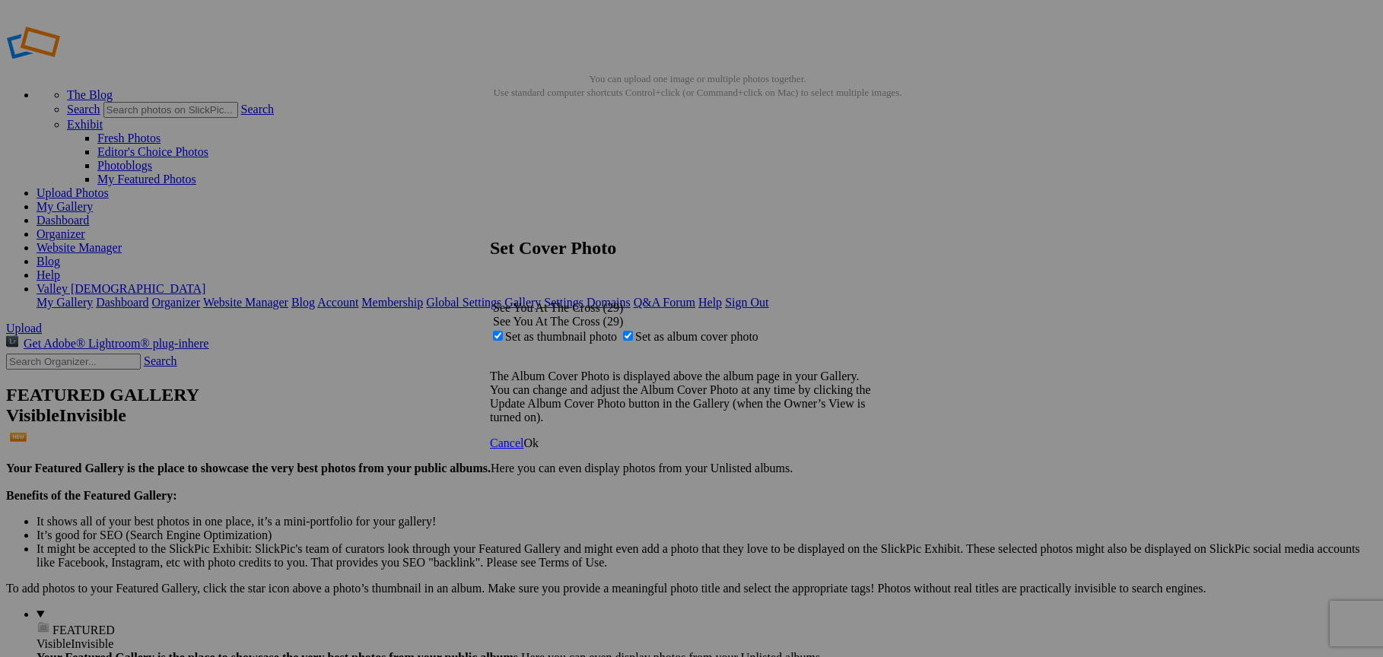
click at [674, 330] on span "Set as album cover photo" at bounding box center [696, 336] width 123 height 13
click at [633, 331] on input "Set as album cover photo" at bounding box center [628, 336] width 10 height 10
checkbox input "false"
click at [539, 450] on span "Ok" at bounding box center [530, 443] width 15 height 13
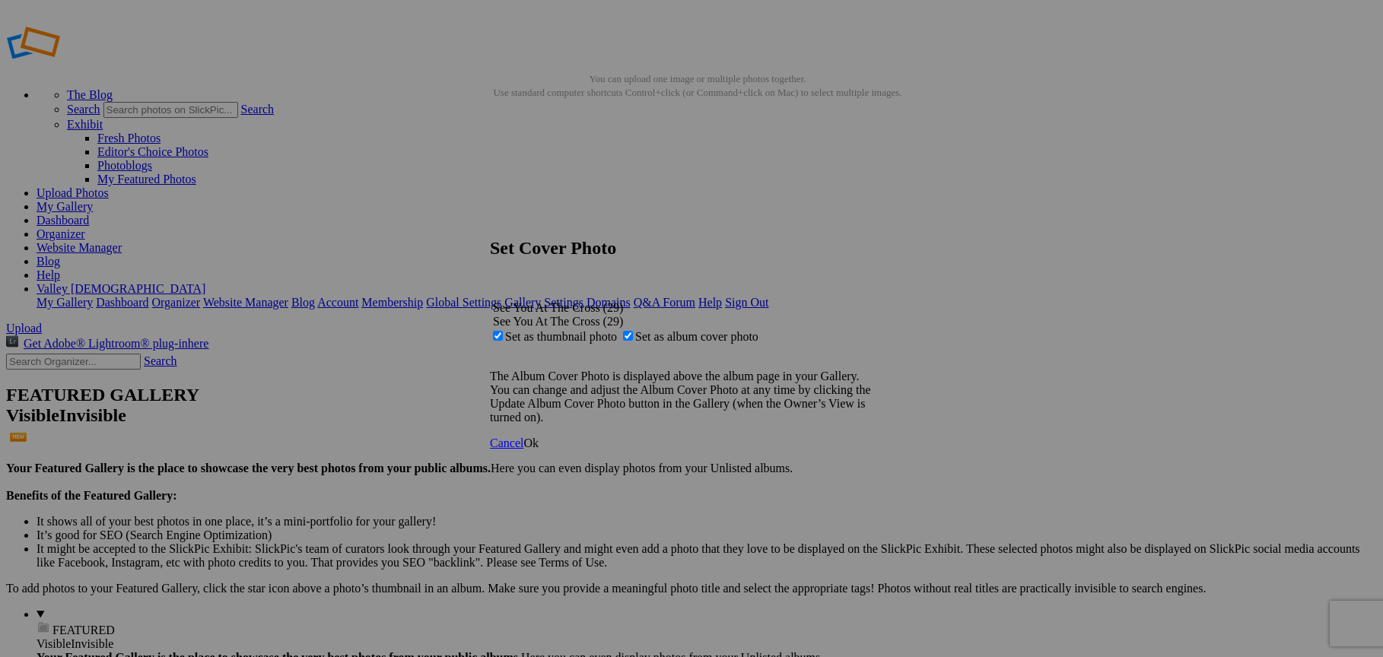
drag, startPoint x: 686, startPoint y: 298, endPoint x: 718, endPoint y: 332, distance: 46.8
click at [617, 330] on span "Set as thumbnail photo" at bounding box center [561, 336] width 112 height 13
click at [503, 331] on input "Set as thumbnail photo" at bounding box center [498, 336] width 10 height 10
checkbox input "false"
click at [539, 450] on span "Ok" at bounding box center [530, 443] width 15 height 13
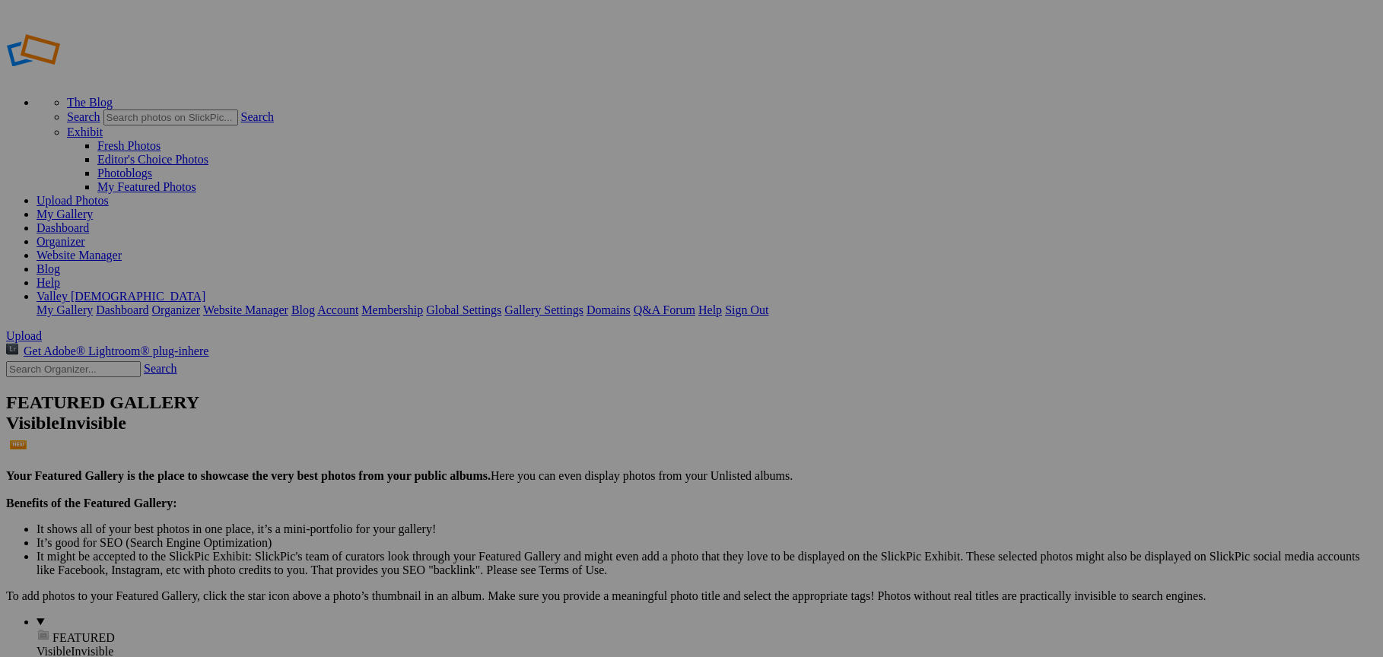
type input "Homecoming"
click at [555, 405] on span "Create" at bounding box center [539, 411] width 32 height 13
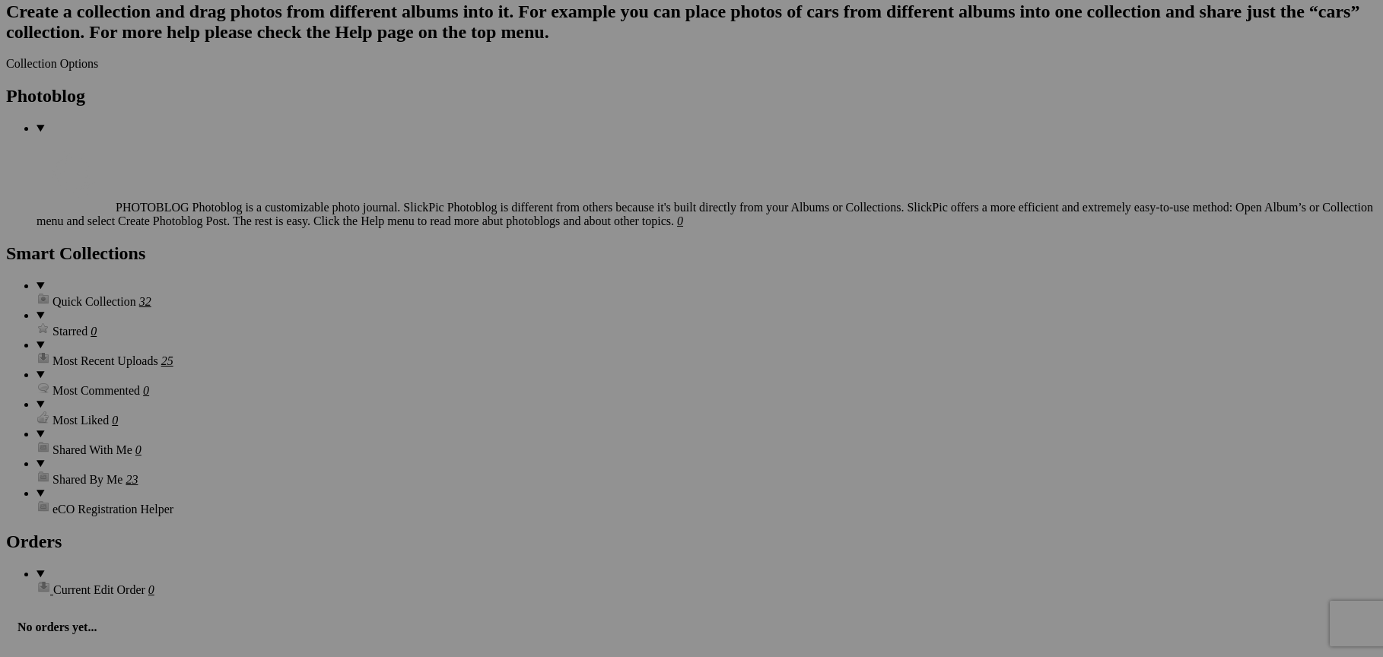
scroll to position [2839, 0]
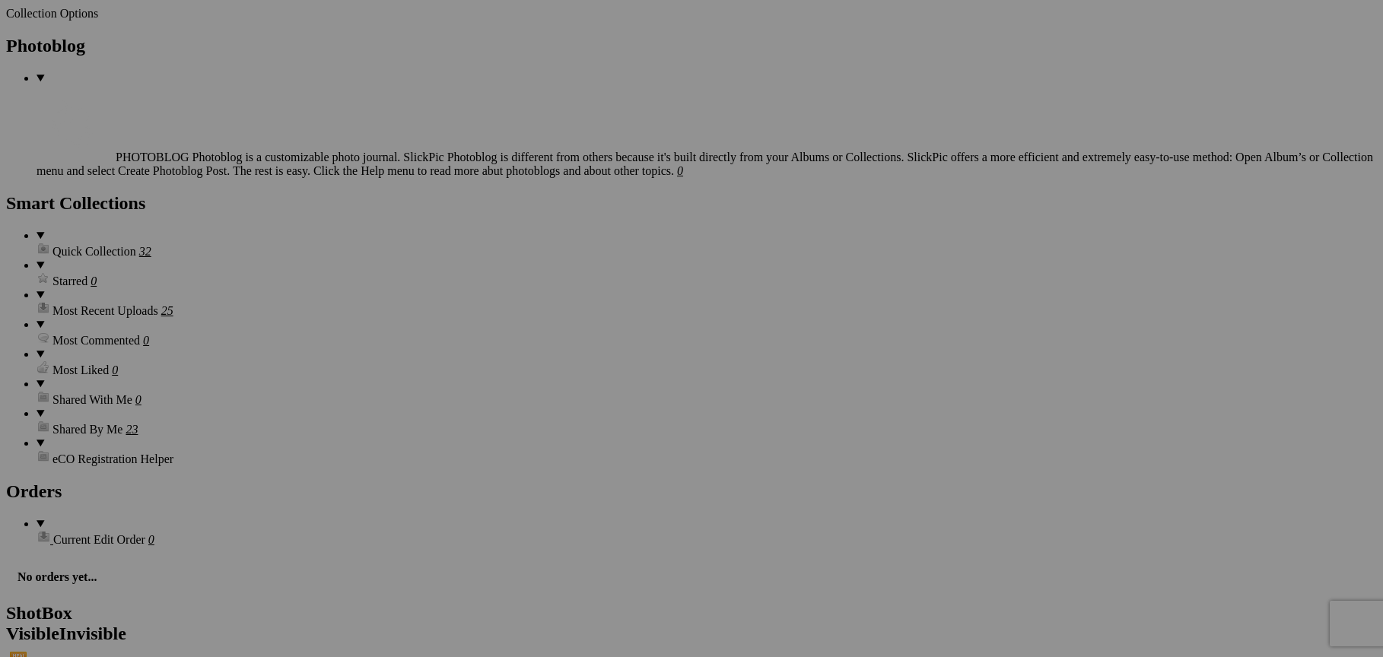
click at [590, 428] on span "Yes" at bounding box center [581, 428] width 17 height 13
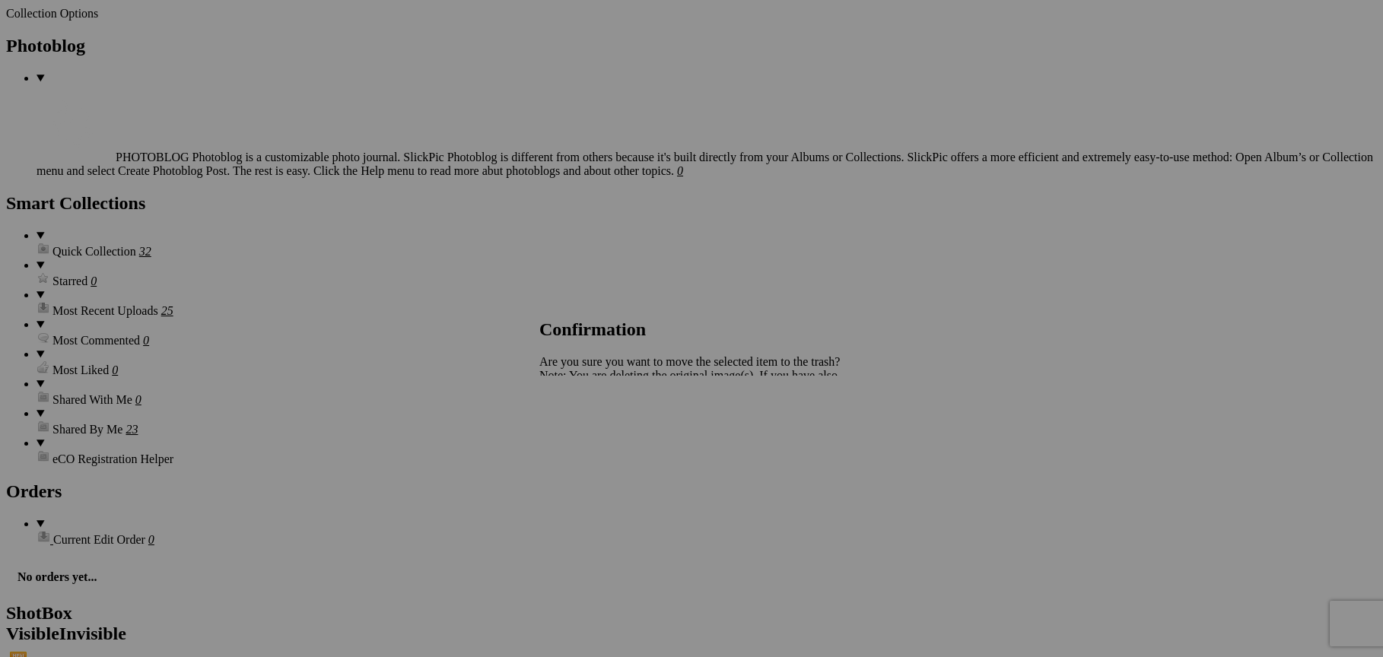
click at [590, 428] on span "Yes" at bounding box center [581, 428] width 17 height 13
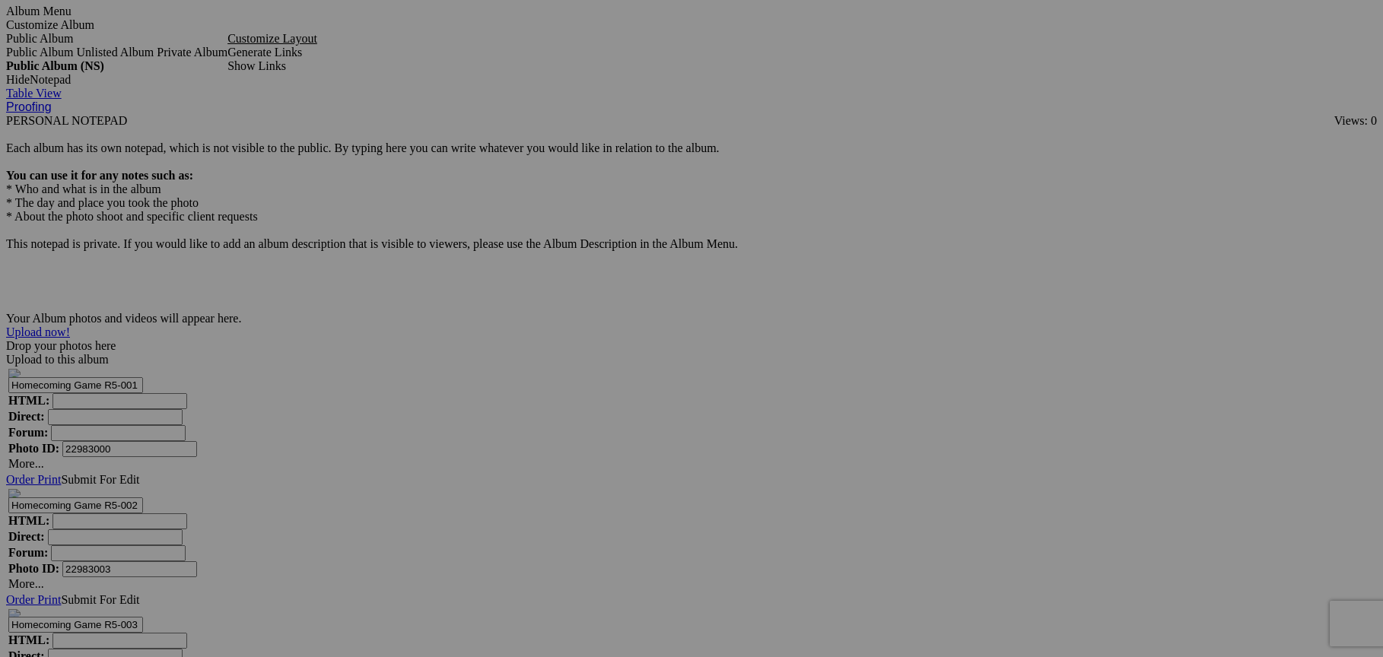
scroll to position [4185, 0]
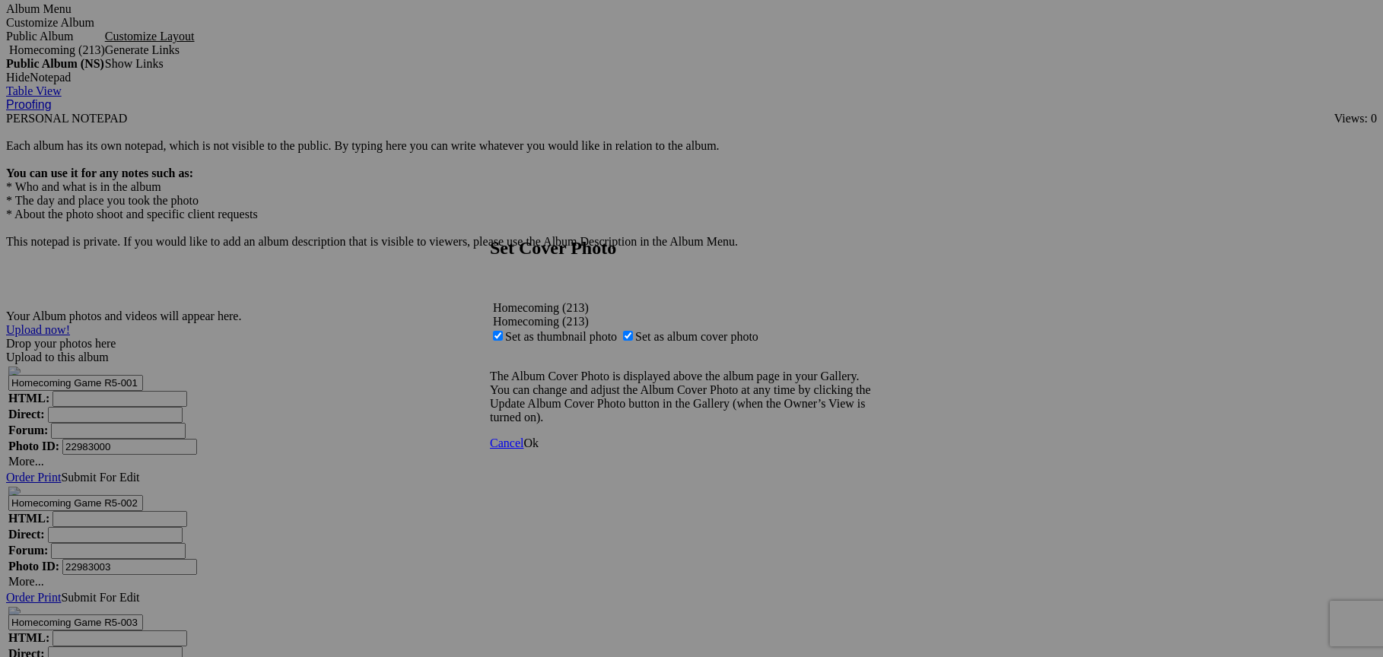
click at [490, 223] on link at bounding box center [490, 223] width 0 height 0
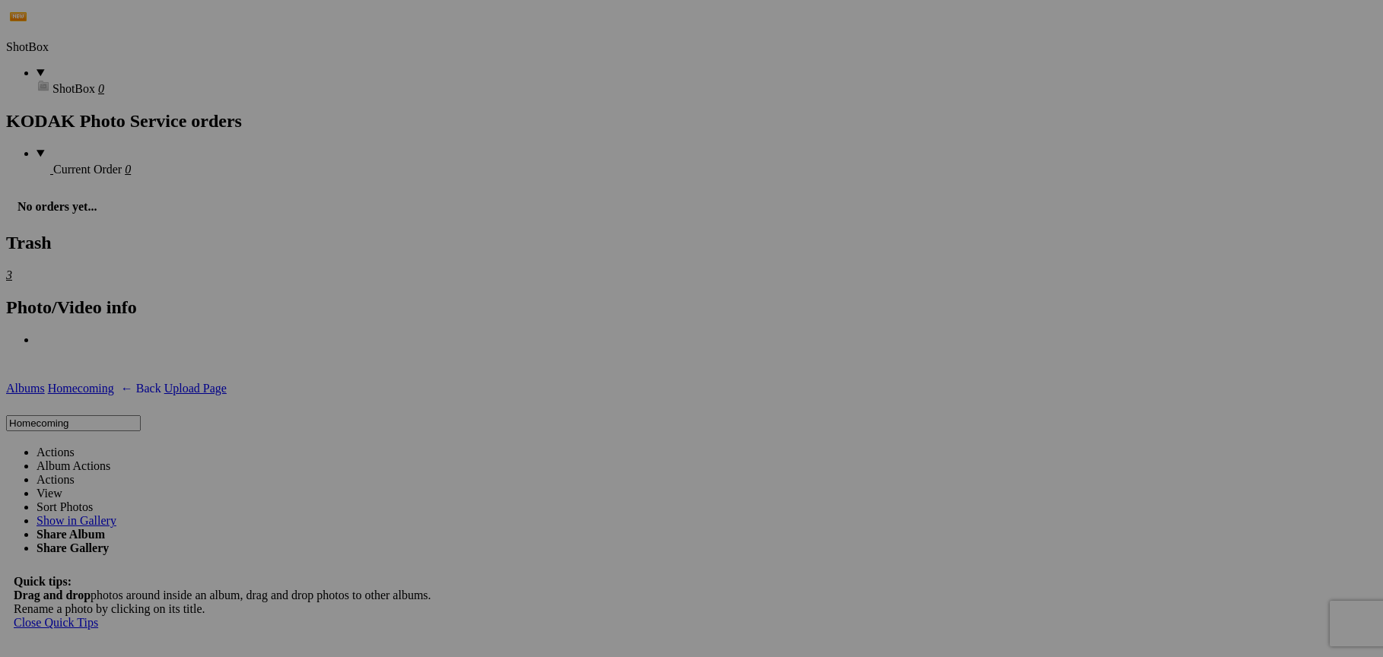
scroll to position [3463, 0]
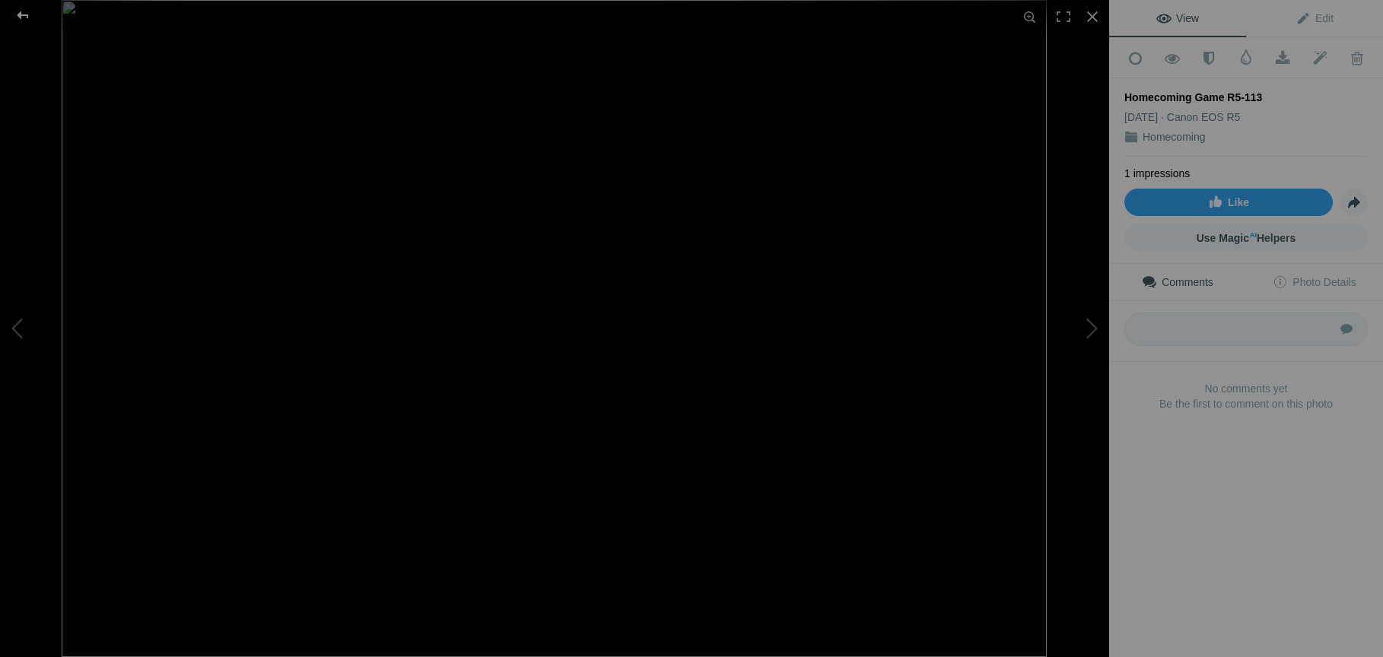
click at [24, 16] on div at bounding box center [22, 15] width 55 height 30
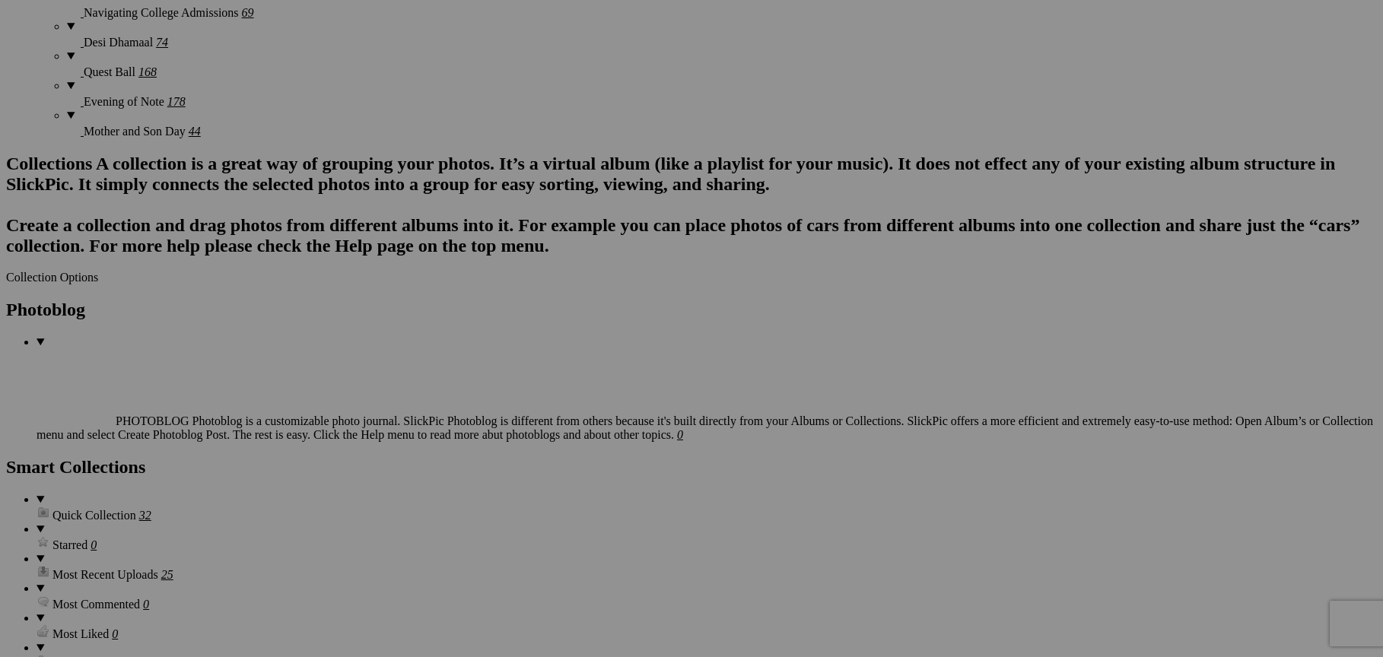
scroll to position [2544, 0]
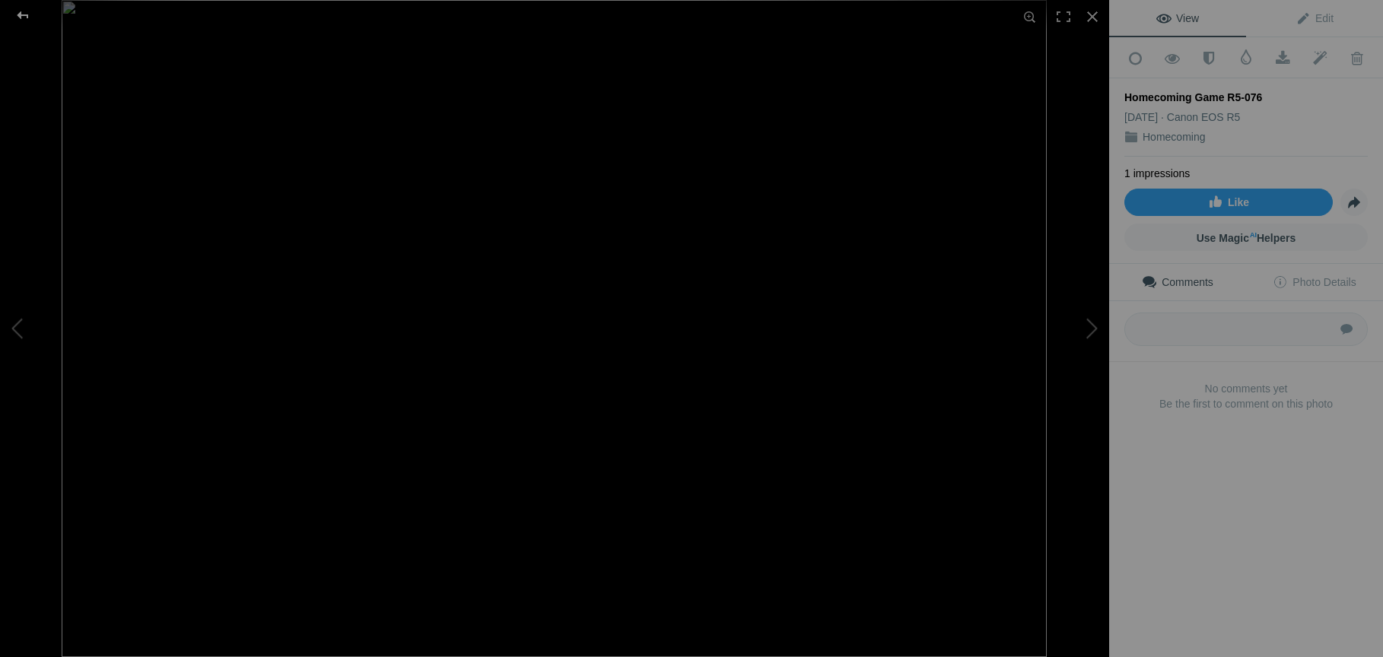
click at [22, 17] on div at bounding box center [22, 15] width 55 height 30
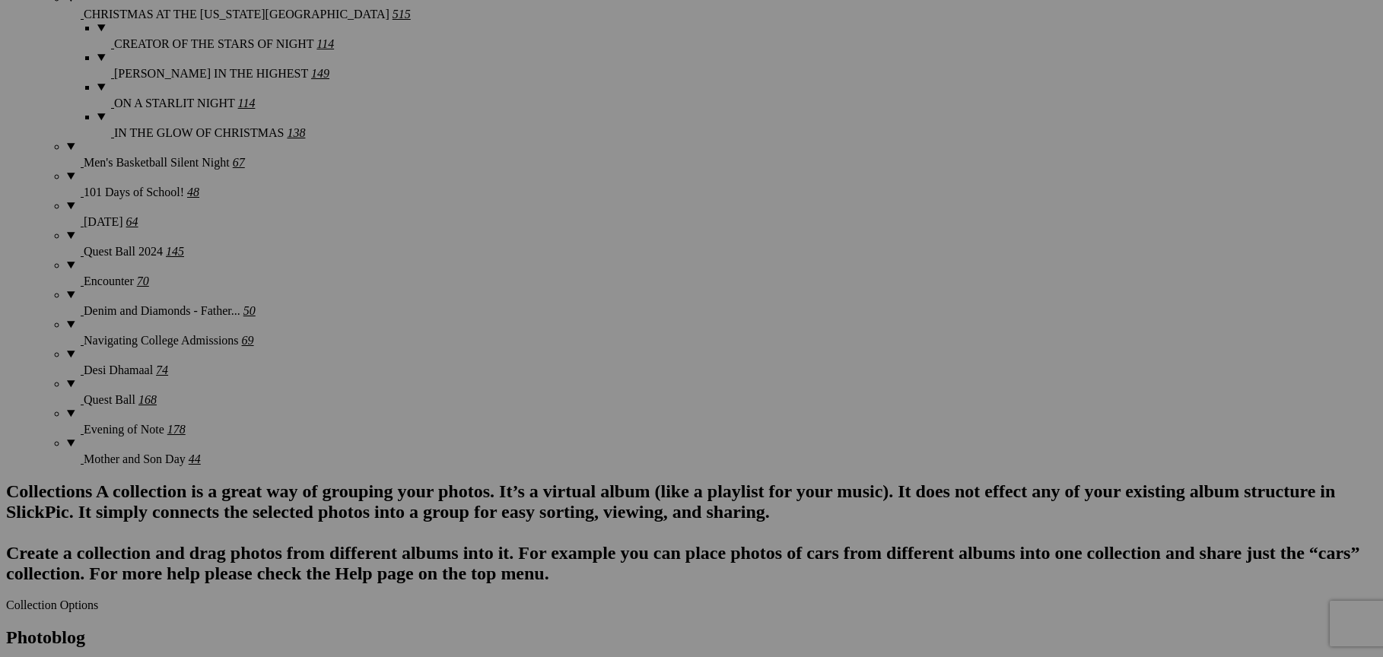
scroll to position [2244, 0]
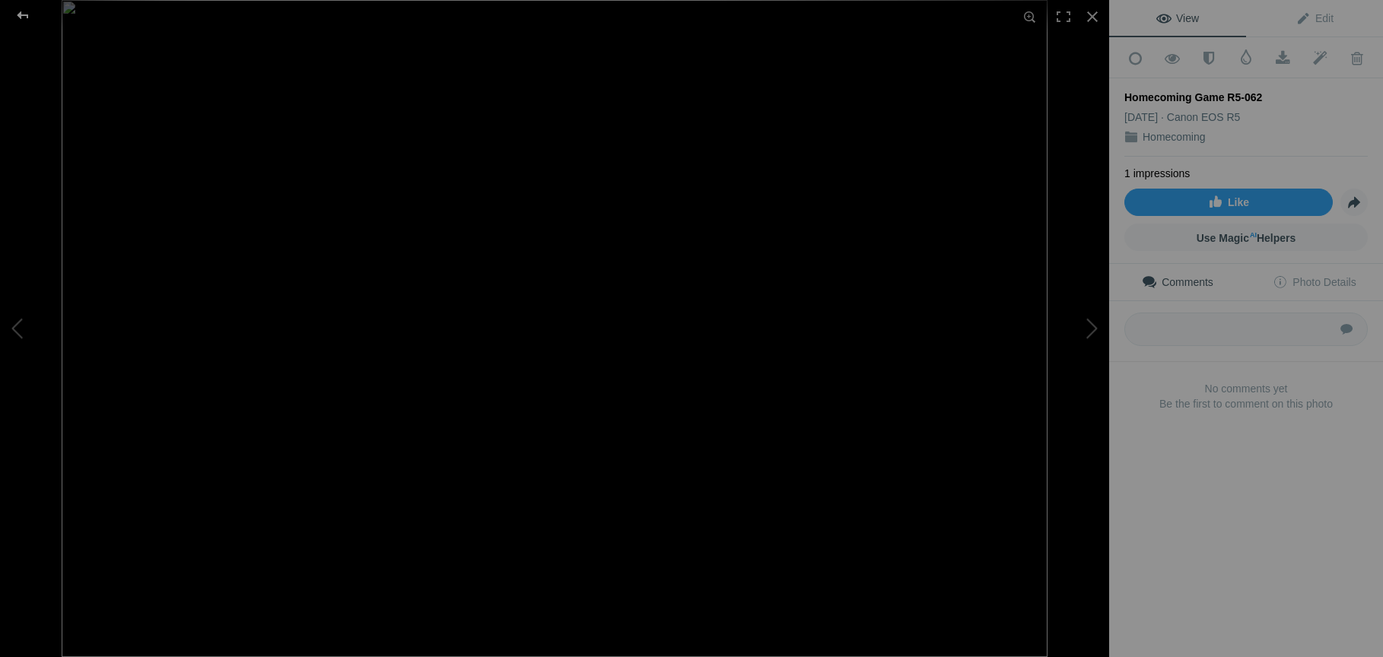
click at [19, 16] on div at bounding box center [22, 15] width 55 height 30
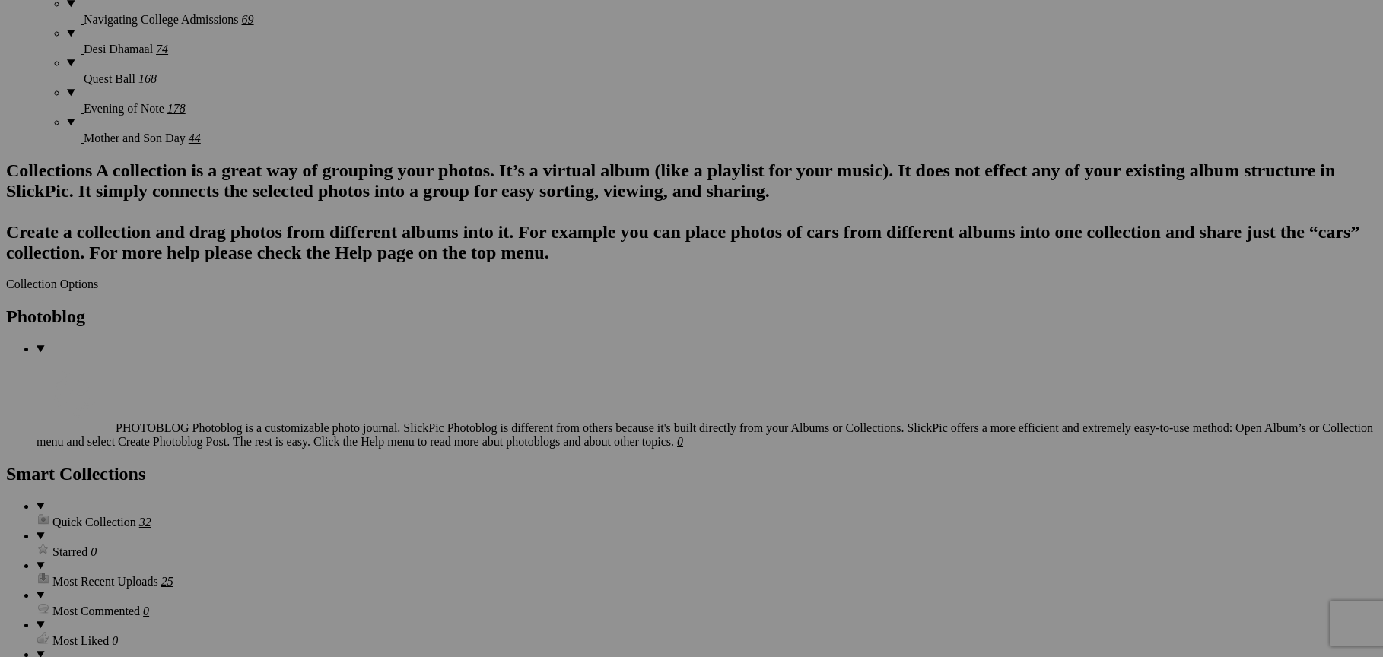
scroll to position [2569, 0]
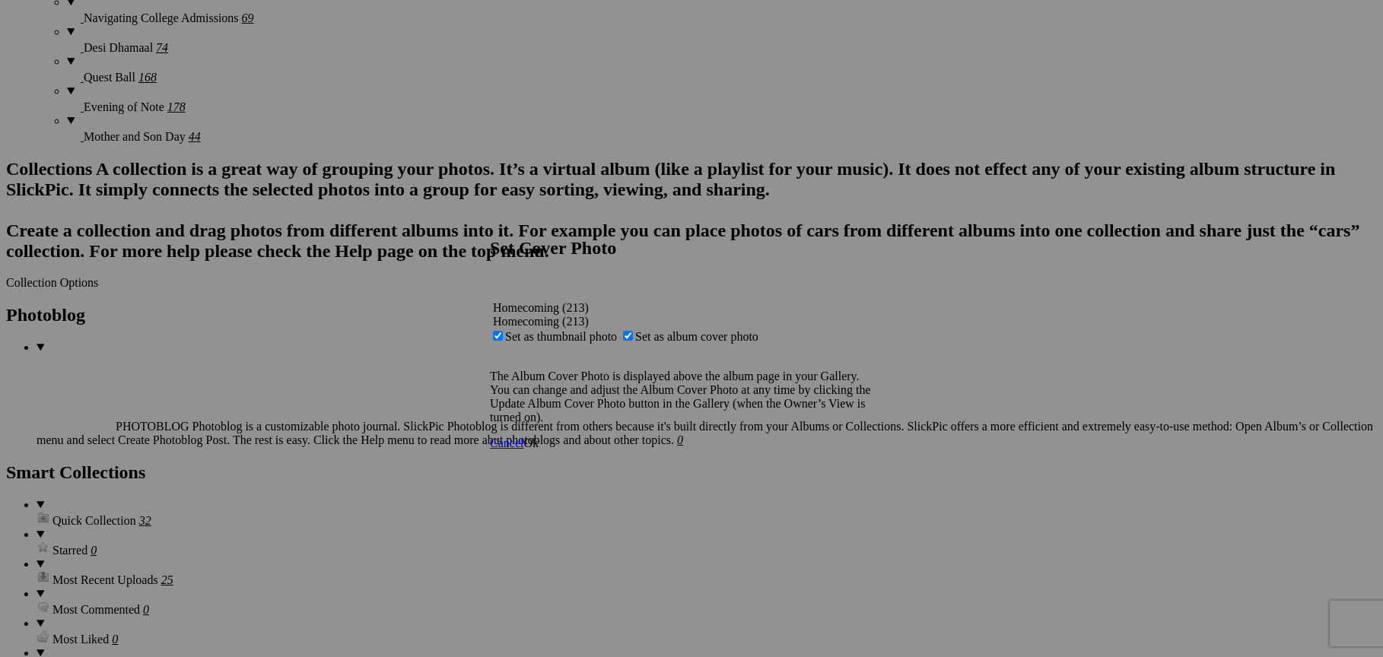
click at [679, 330] on span "Set as album cover photo" at bounding box center [696, 336] width 123 height 13
click at [633, 331] on input "Set as album cover photo" at bounding box center [628, 336] width 10 height 10
checkbox input "false"
click at [539, 450] on span "Ok" at bounding box center [530, 443] width 15 height 13
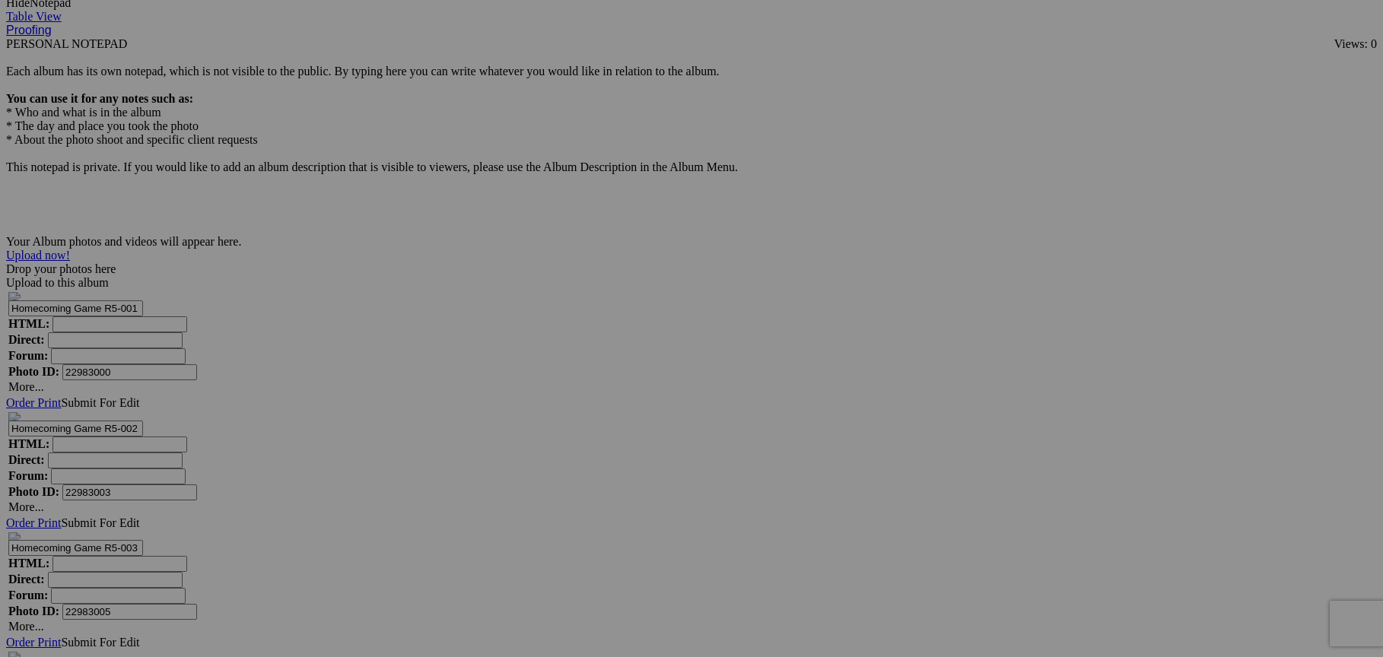
scroll to position [4289, 0]
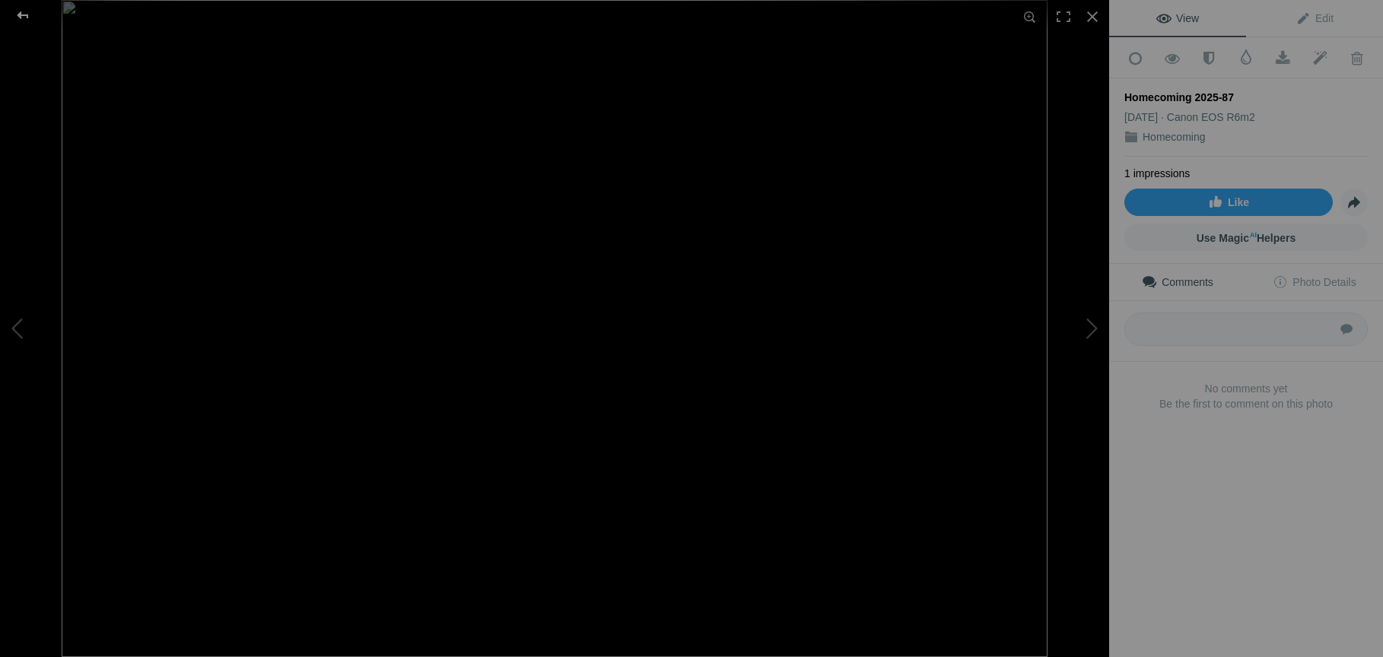
click at [30, 17] on div at bounding box center [22, 15] width 55 height 30
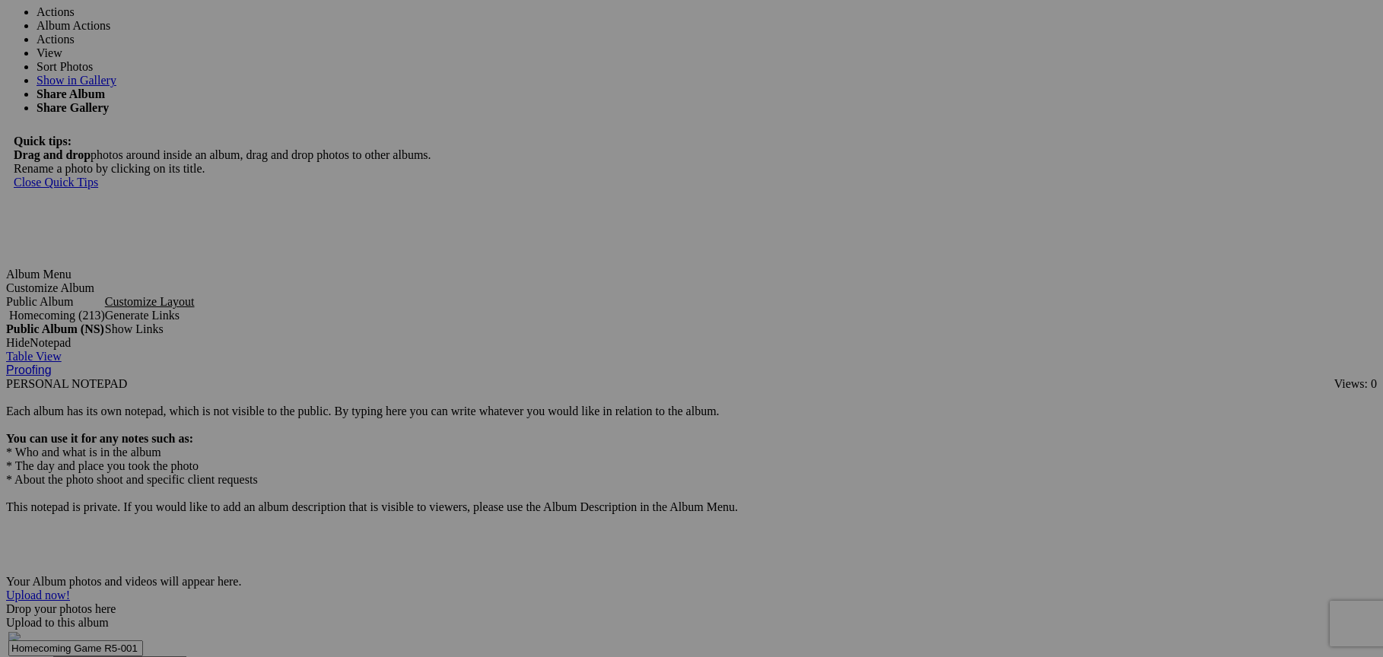
scroll to position [3915, 0]
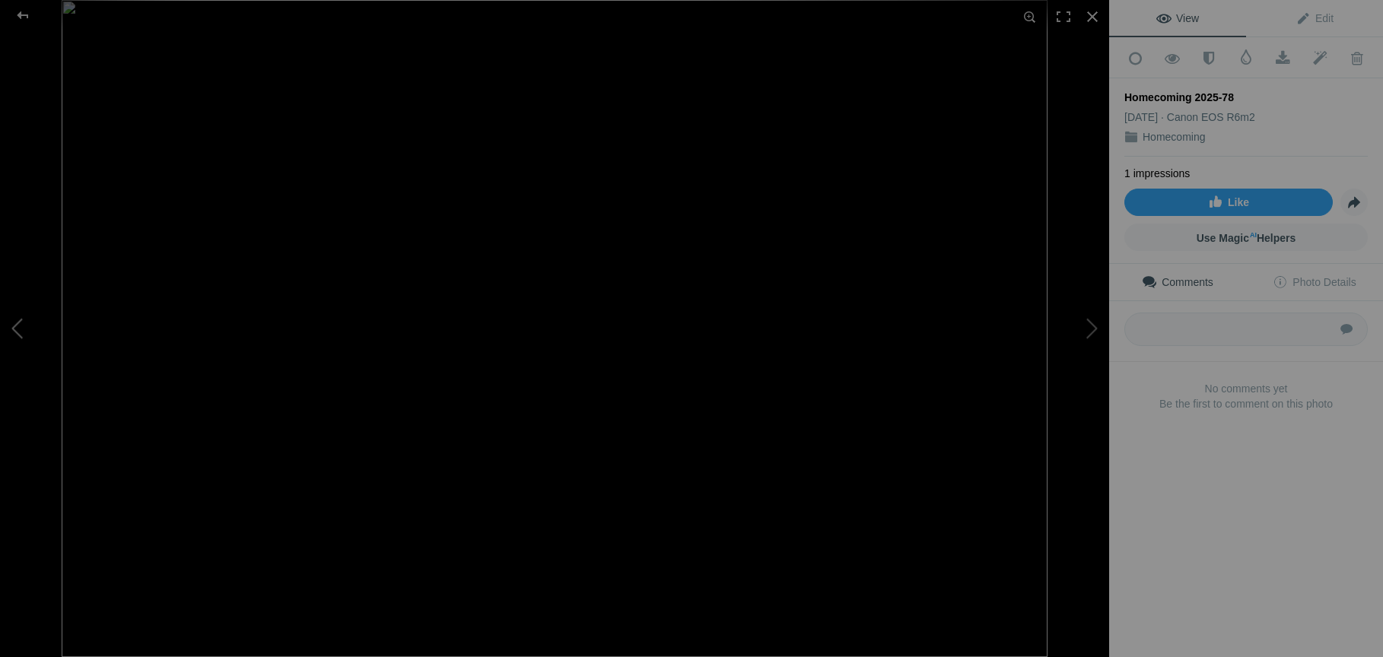
click at [21, 325] on button at bounding box center [57, 328] width 114 height 237
click at [25, 19] on div at bounding box center [22, 15] width 55 height 30
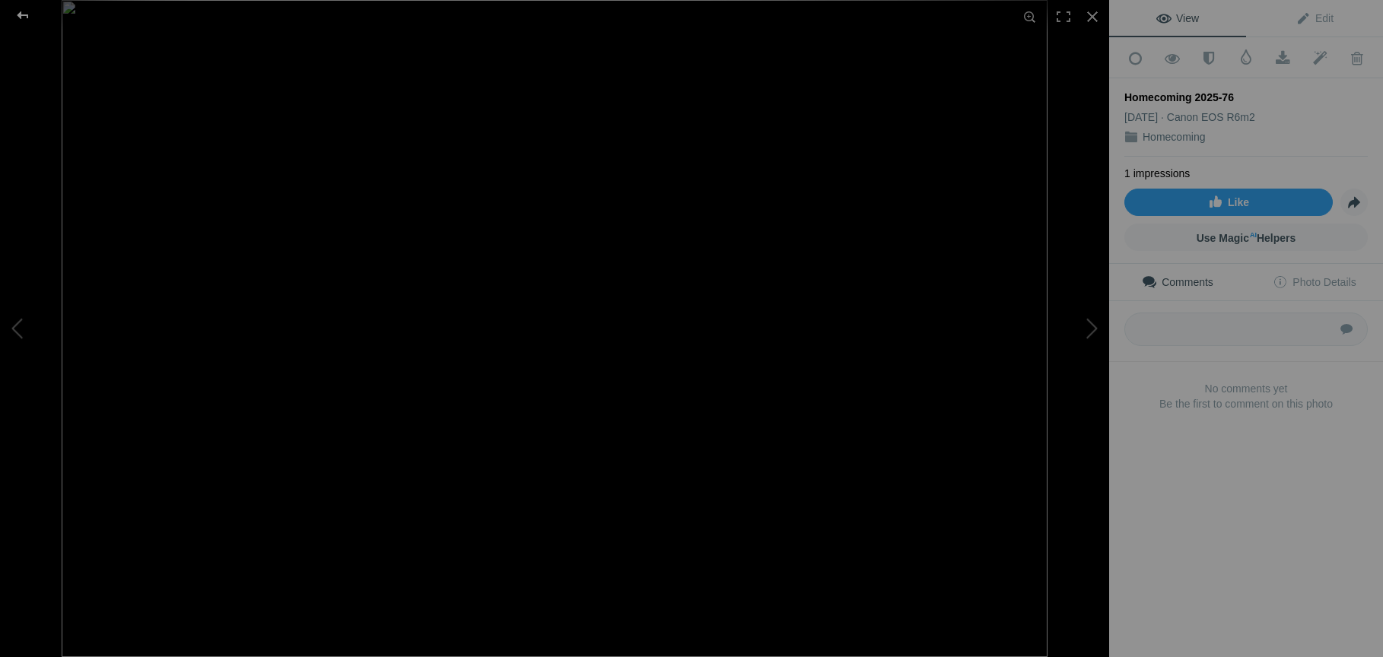
click at [32, 17] on div at bounding box center [22, 15] width 55 height 30
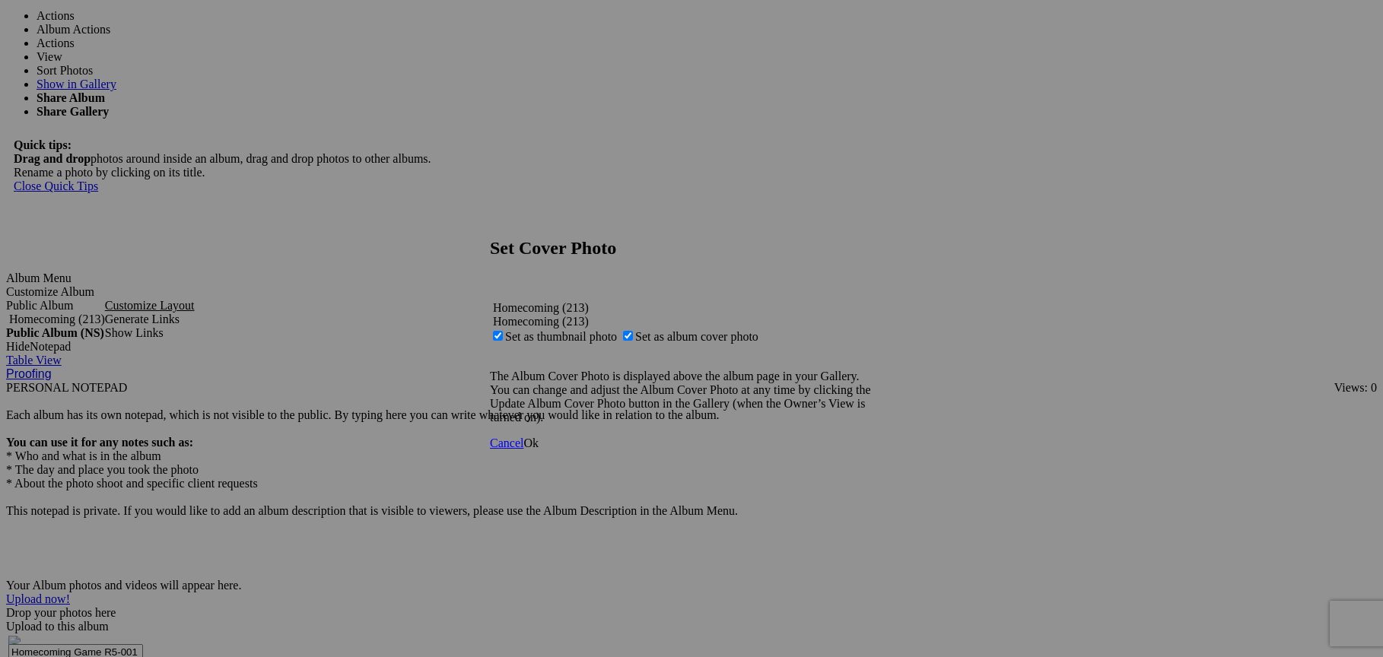
click at [617, 330] on span "Set as thumbnail photo" at bounding box center [561, 336] width 112 height 13
click at [503, 331] on input "Set as thumbnail photo" at bounding box center [498, 336] width 10 height 10
checkbox input "false"
click at [539, 450] on span "Ok" at bounding box center [530, 443] width 15 height 13
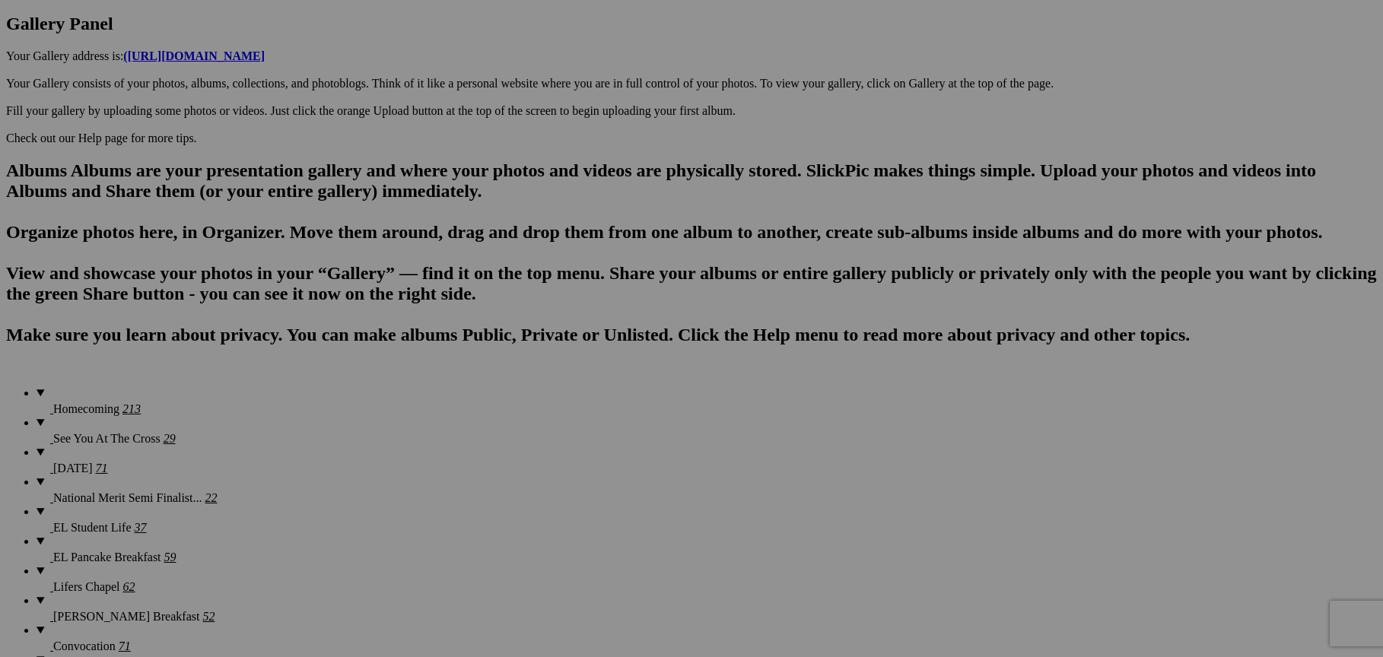
scroll to position [0, 0]
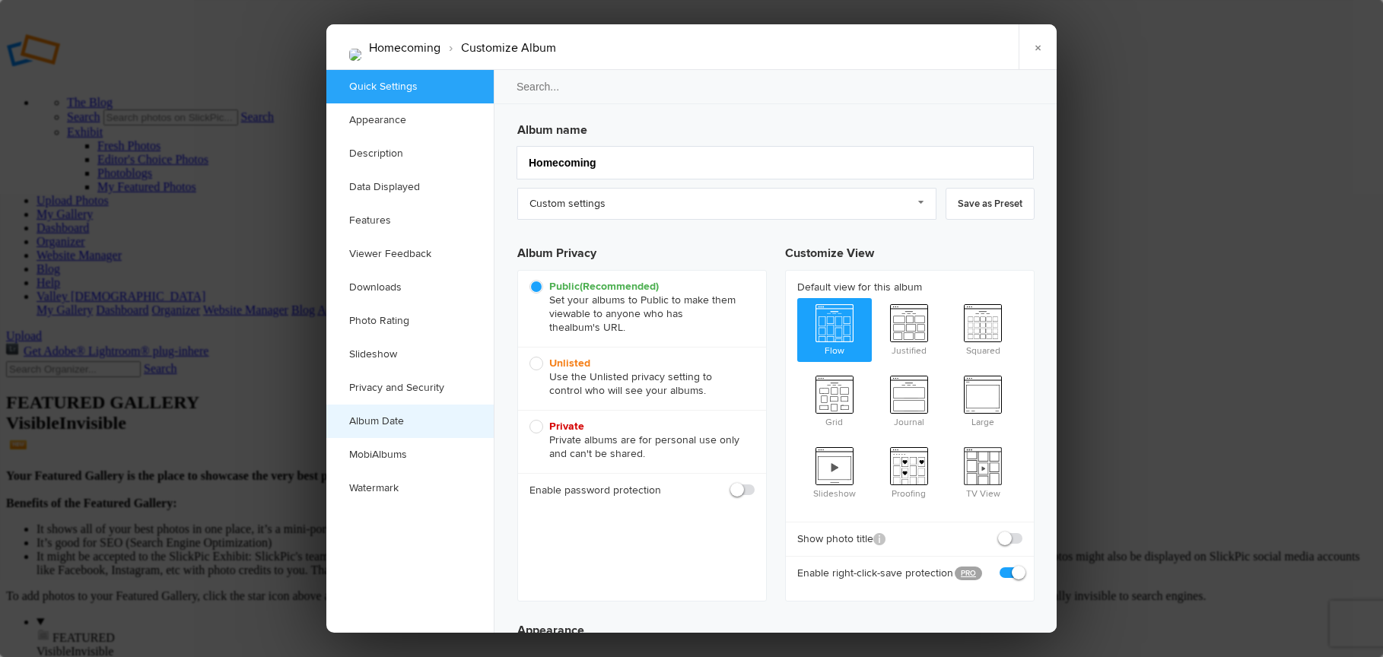
click at [402, 421] on link "Album Date" at bounding box center [409, 421] width 167 height 33
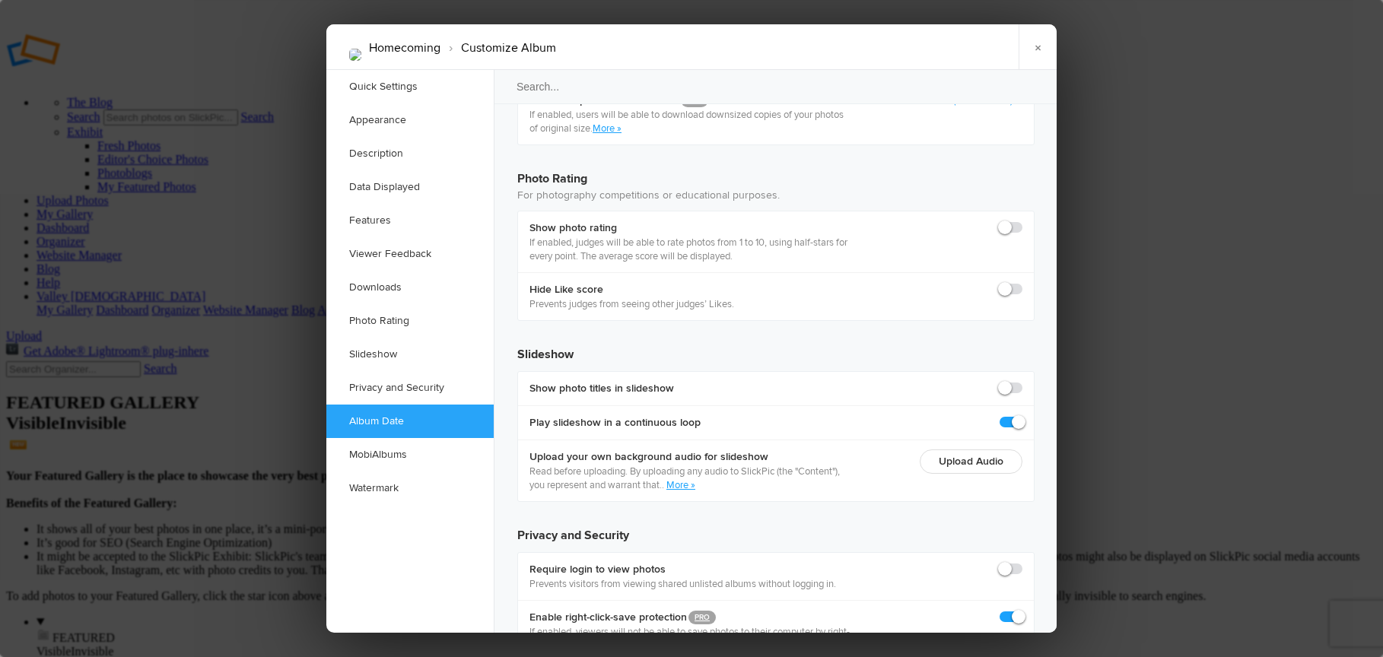
scroll to position [3208, 0]
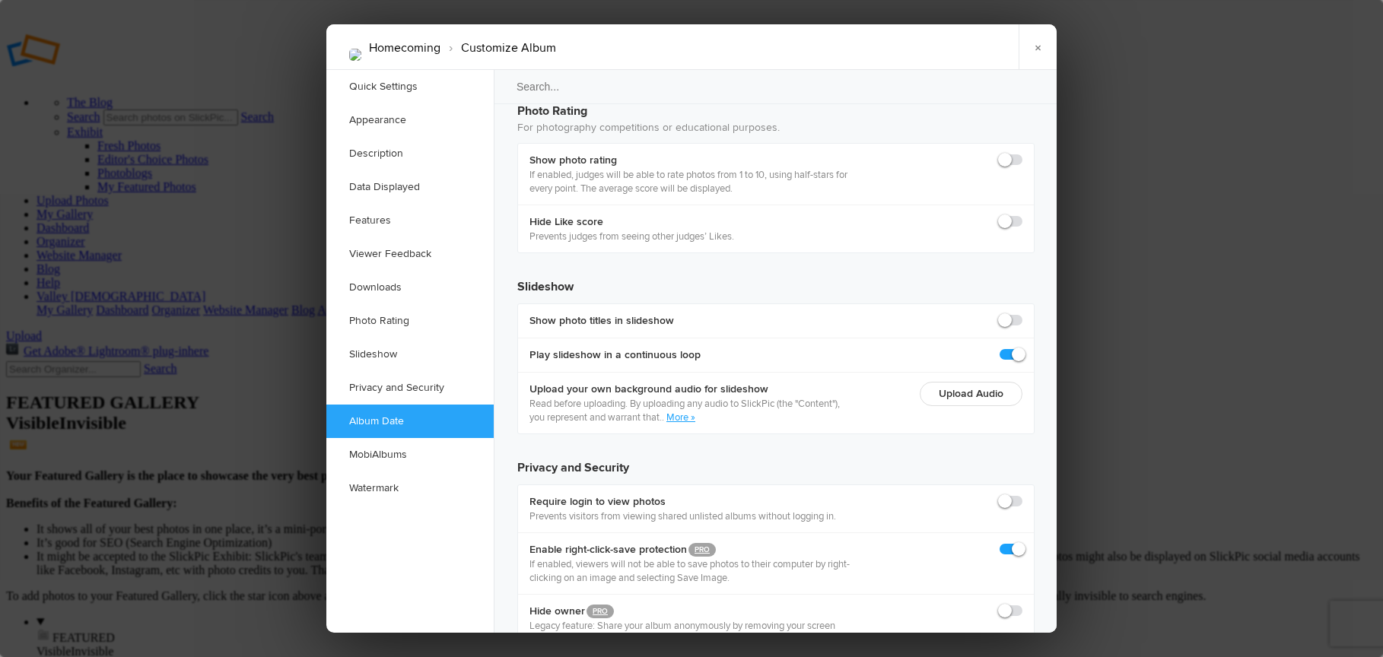
type input "2025-09-27 09:00 AM"
click at [1098, 364] on div at bounding box center [691, 328] width 1383 height 657
